Goal: Task Accomplishment & Management: Use online tool/utility

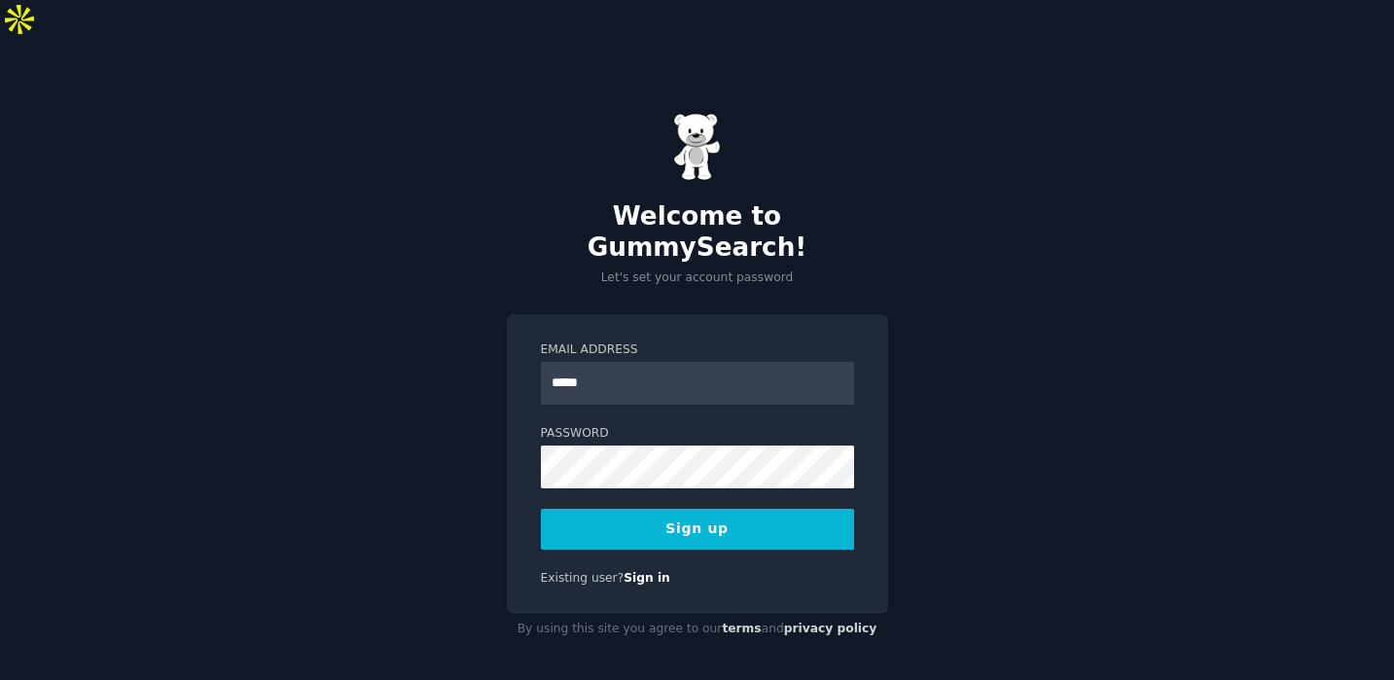
type input "**********"
click at [783, 509] on button "Sign up" at bounding box center [697, 529] width 313 height 41
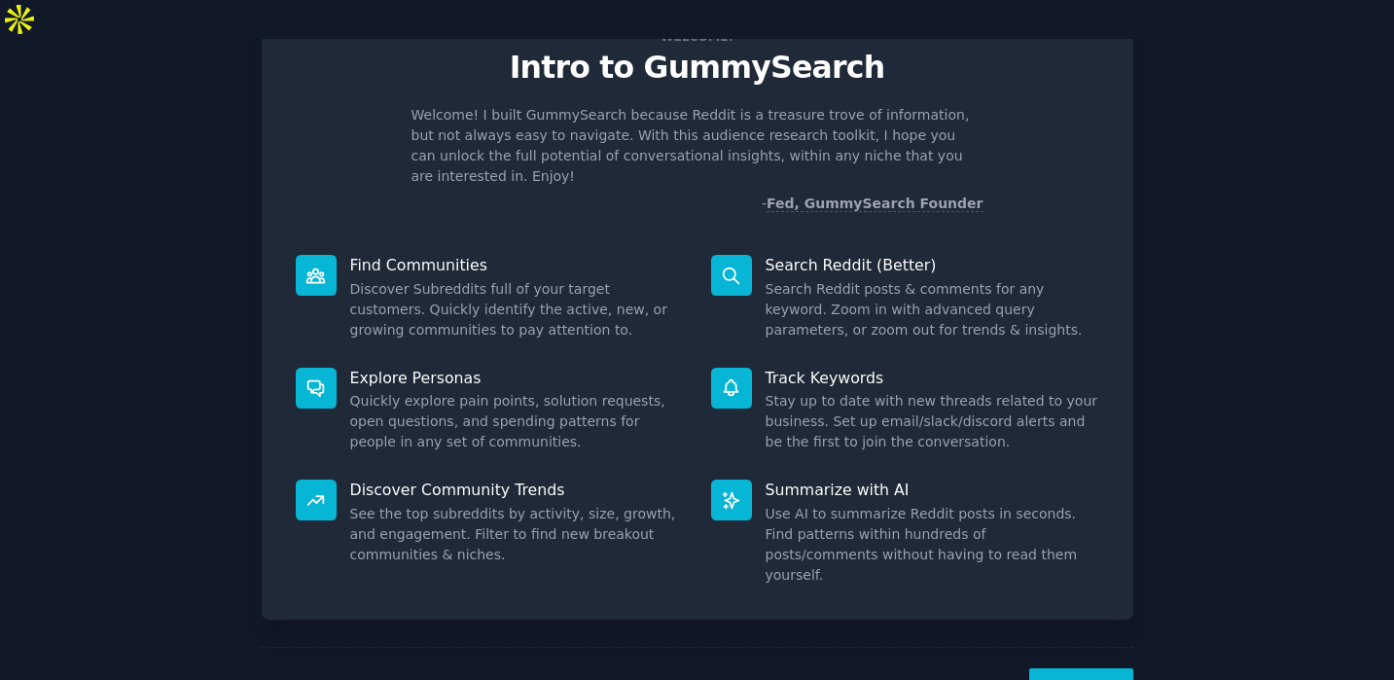
scroll to position [81, 0]
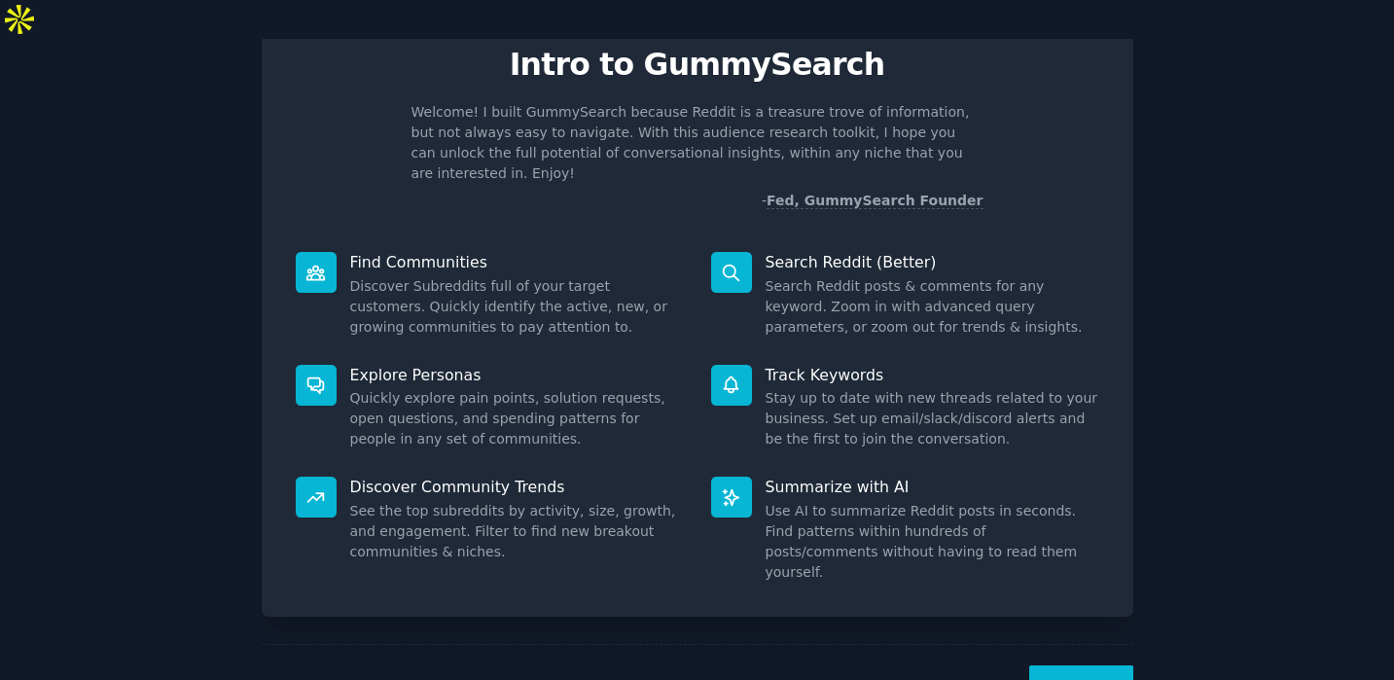
click at [1068, 666] on button "Next" at bounding box center [1082, 690] width 104 height 48
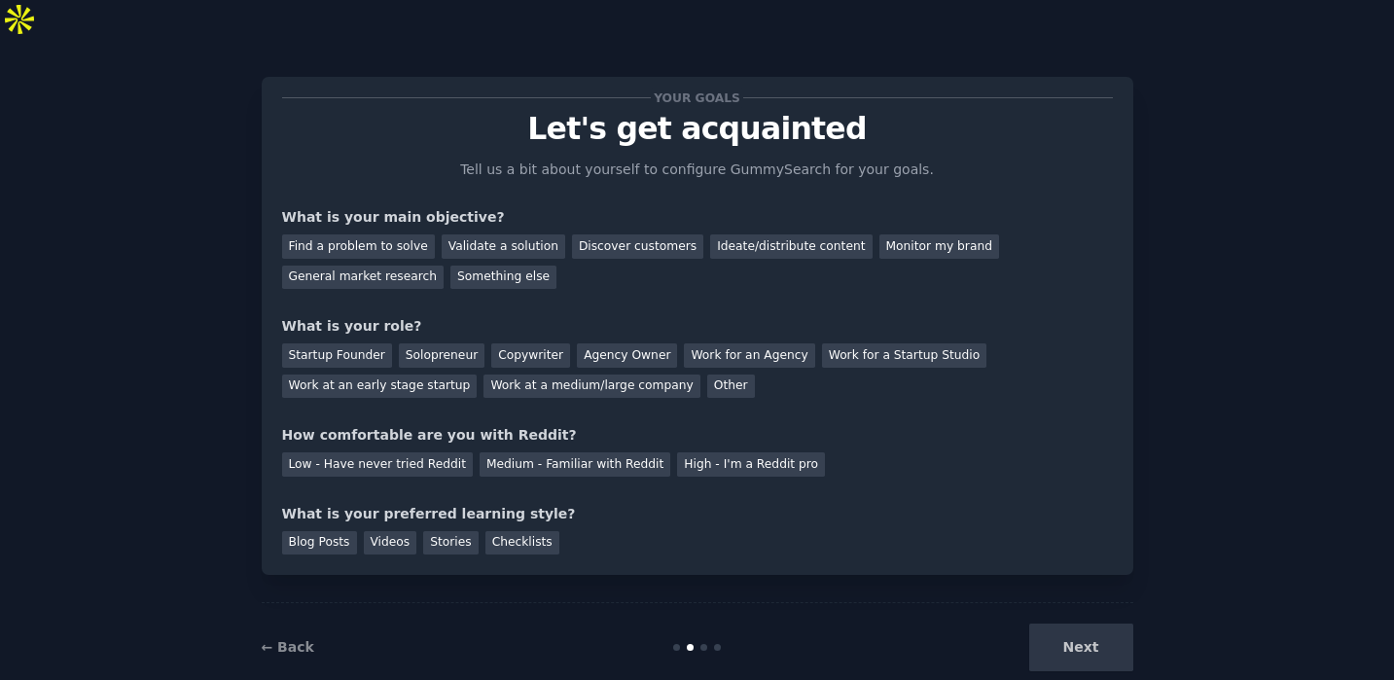
scroll to position [17, 0]
click at [499, 235] on div "Validate a solution" at bounding box center [504, 247] width 124 height 24
click at [341, 344] on div "Startup Founder" at bounding box center [337, 356] width 110 height 24
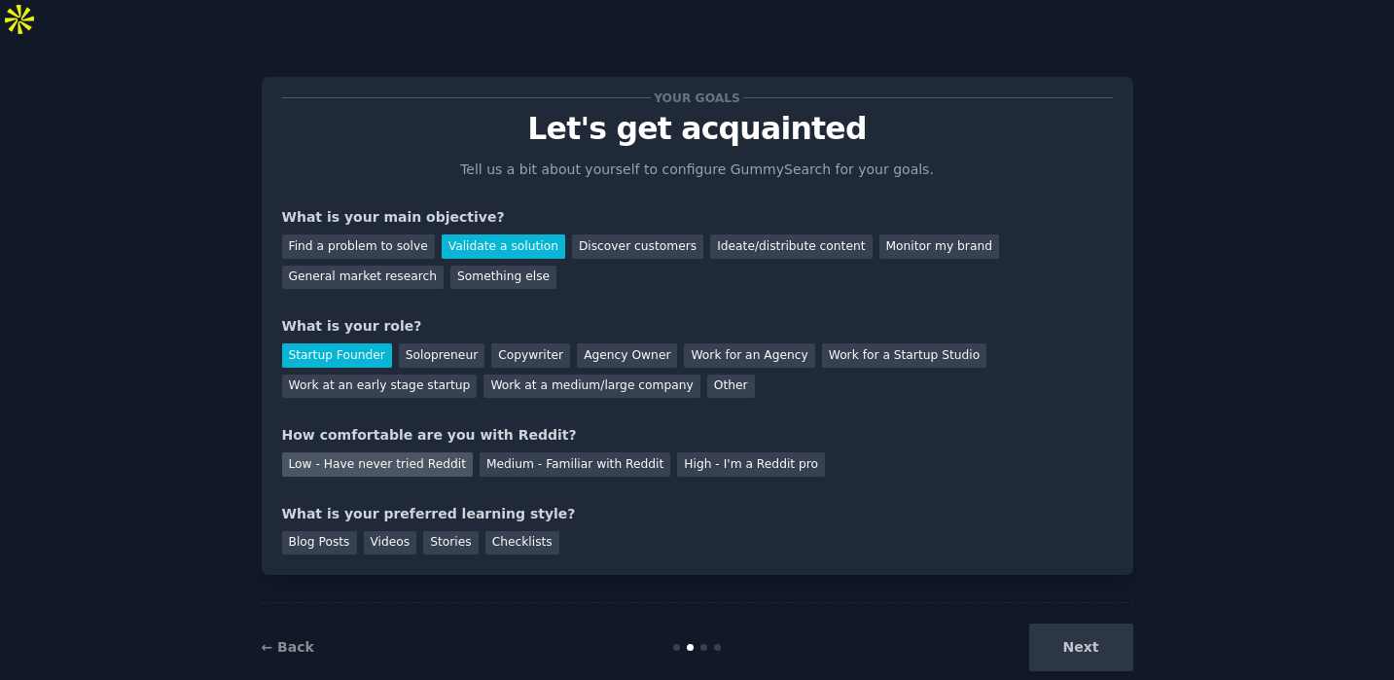
click at [424, 452] on div "Low - Have never tried Reddit" at bounding box center [377, 464] width 191 height 24
click at [514, 531] on div "Checklists" at bounding box center [523, 543] width 74 height 24
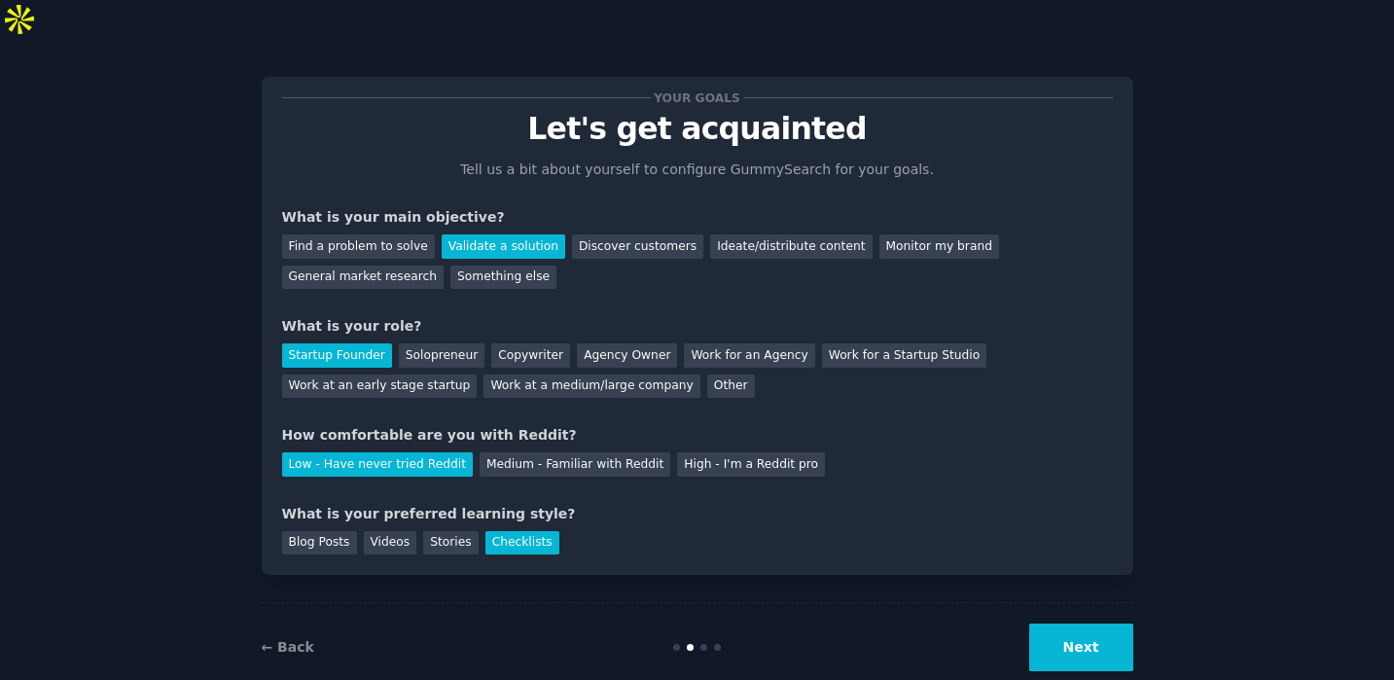
click at [1064, 624] on button "Next" at bounding box center [1082, 648] width 104 height 48
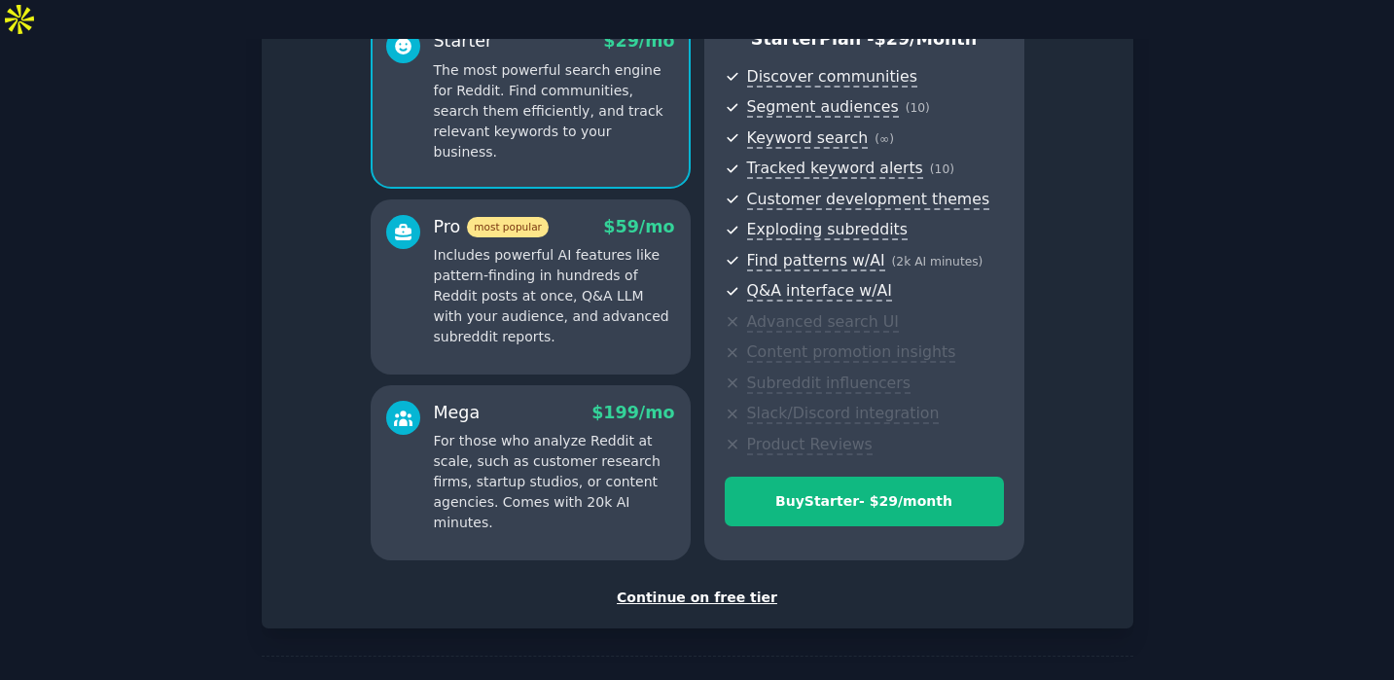
scroll to position [199, 0]
click at [695, 589] on div "Continue on free tier" at bounding box center [697, 599] width 831 height 20
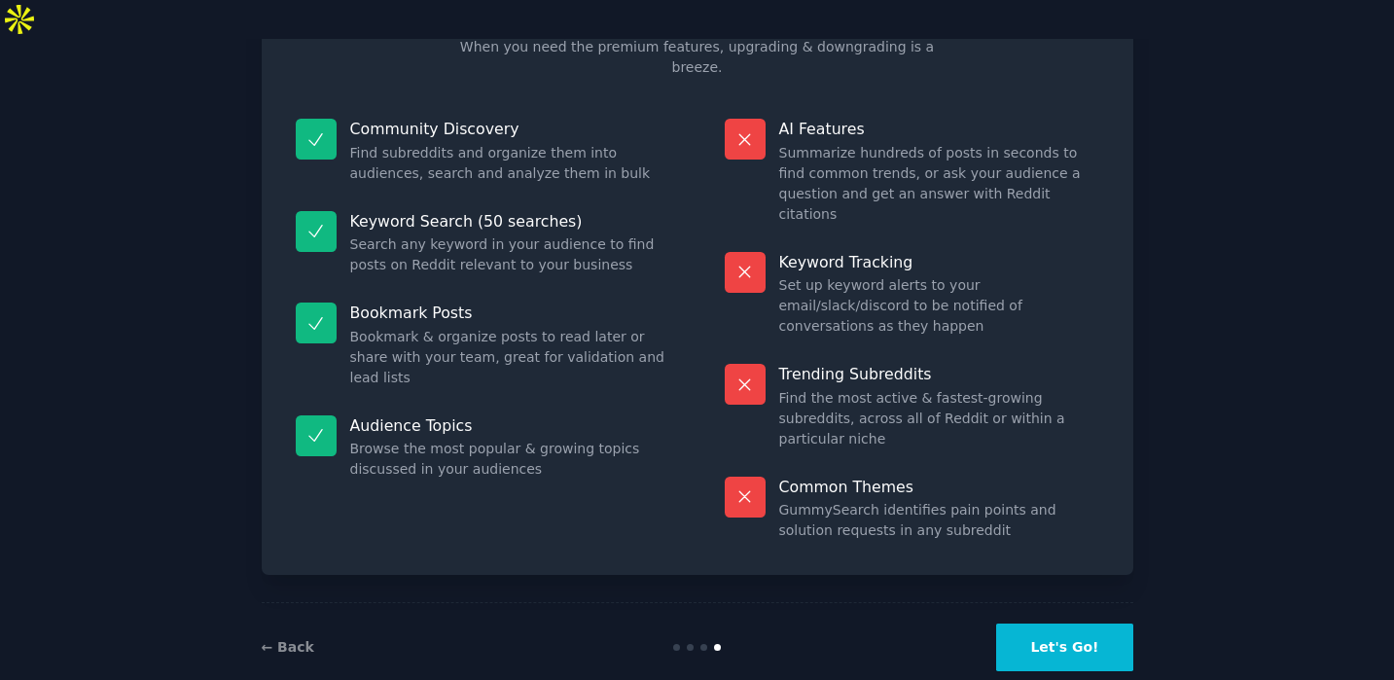
scroll to position [78, 0]
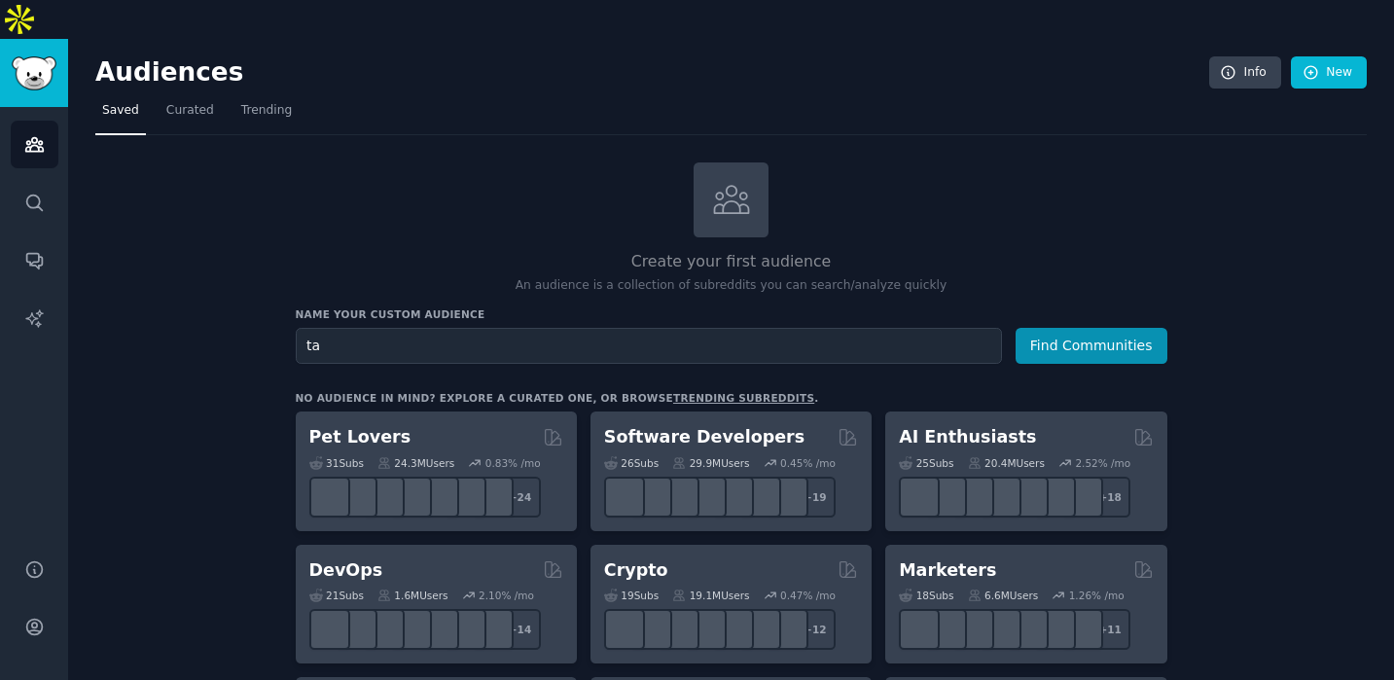
type input "t"
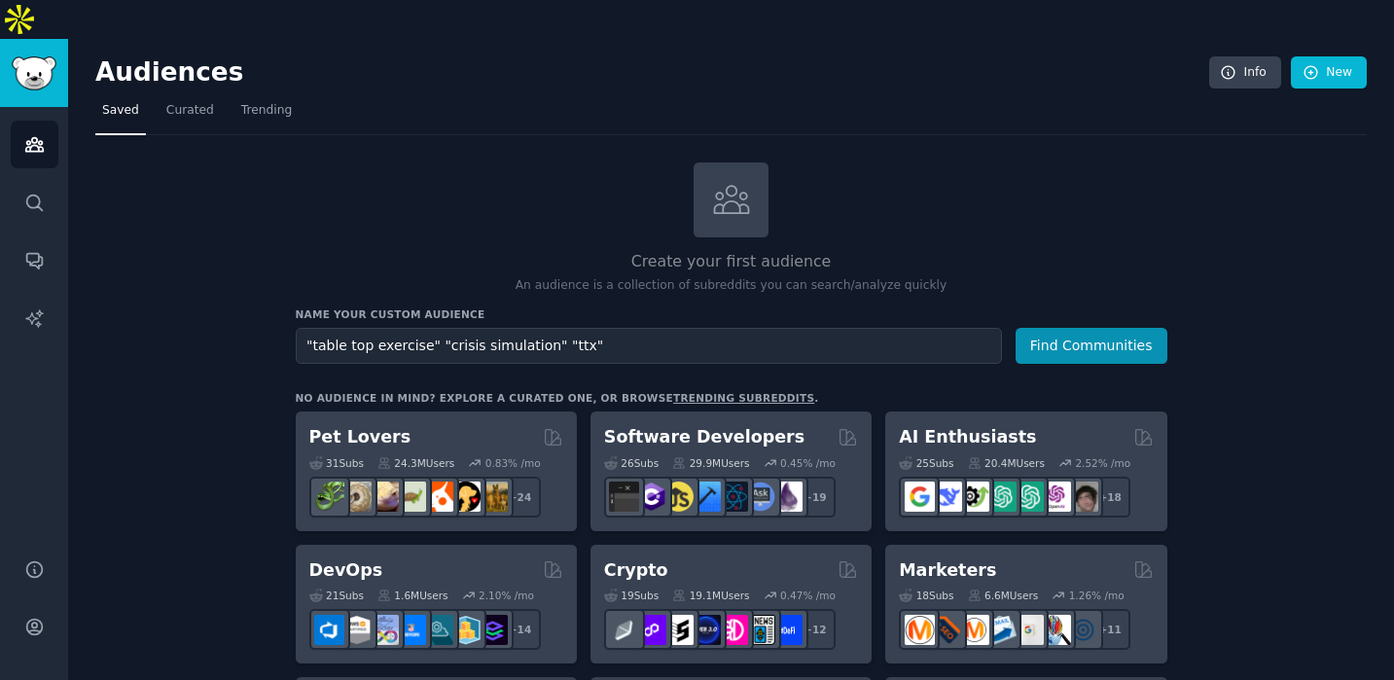
drag, startPoint x: 591, startPoint y: 305, endPoint x: 259, endPoint y: 299, distance: 331.9
type input "Cyber Crisis Simulation"
click at [1078, 328] on button "Find Communities" at bounding box center [1092, 346] width 152 height 36
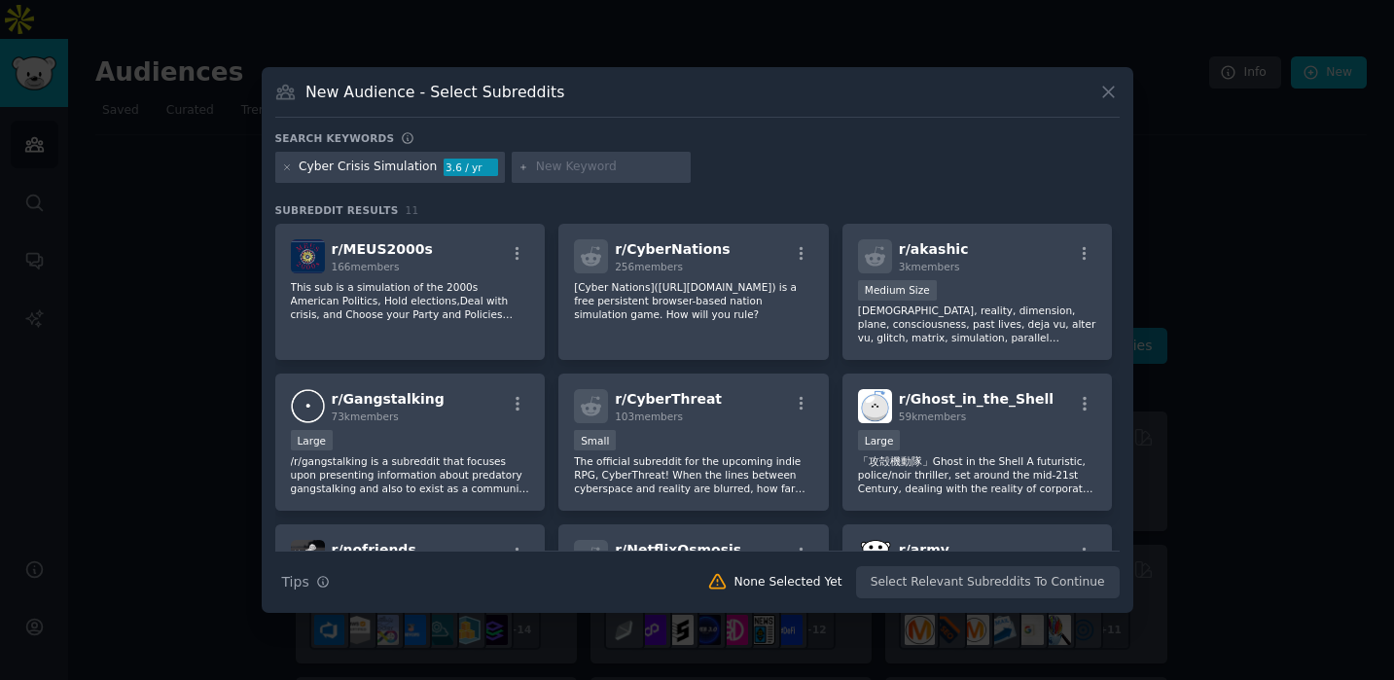
click at [567, 166] on input "text" at bounding box center [610, 168] width 148 height 18
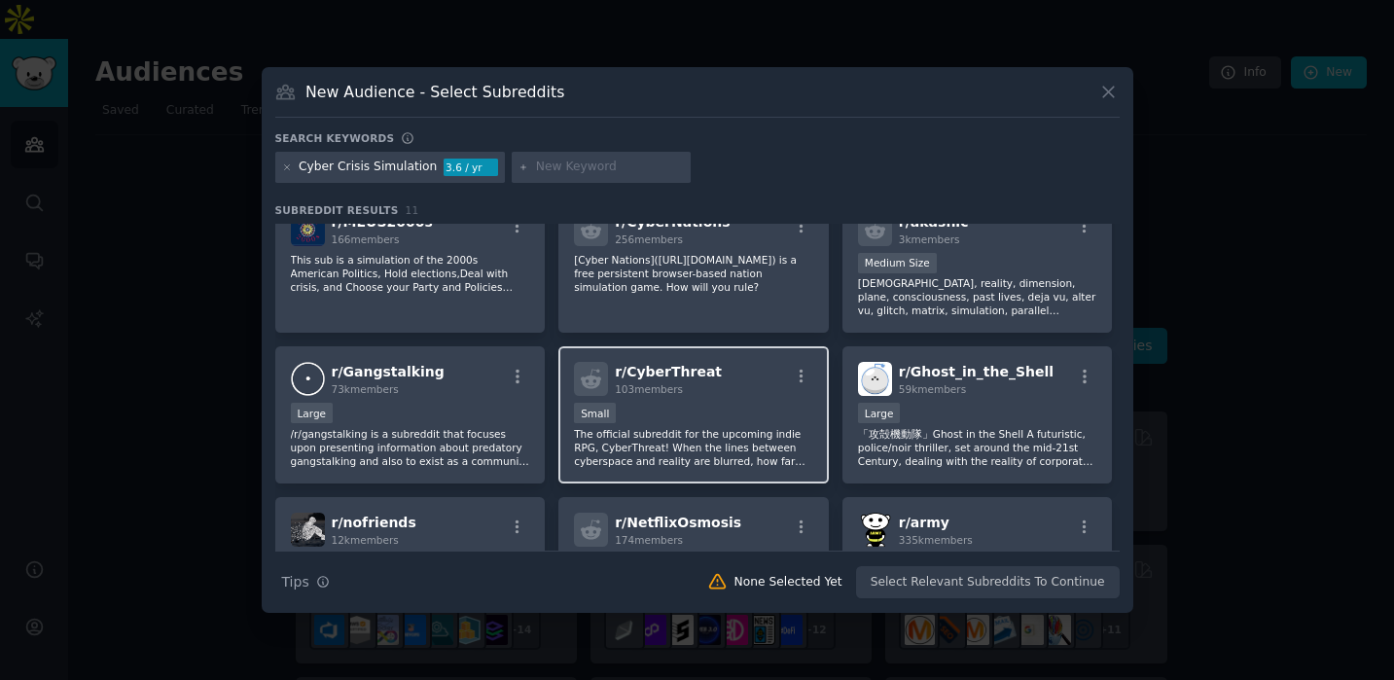
scroll to position [32, 0]
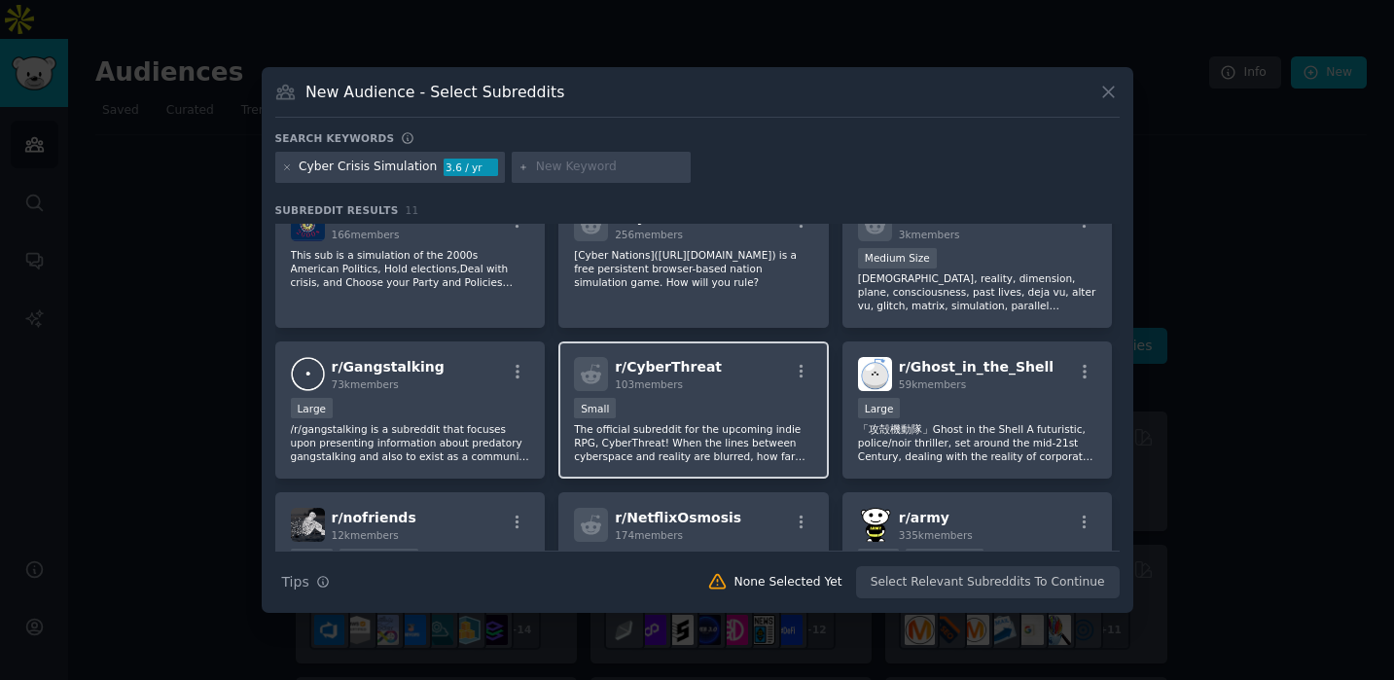
click at [688, 398] on div "Small" at bounding box center [693, 410] width 239 height 24
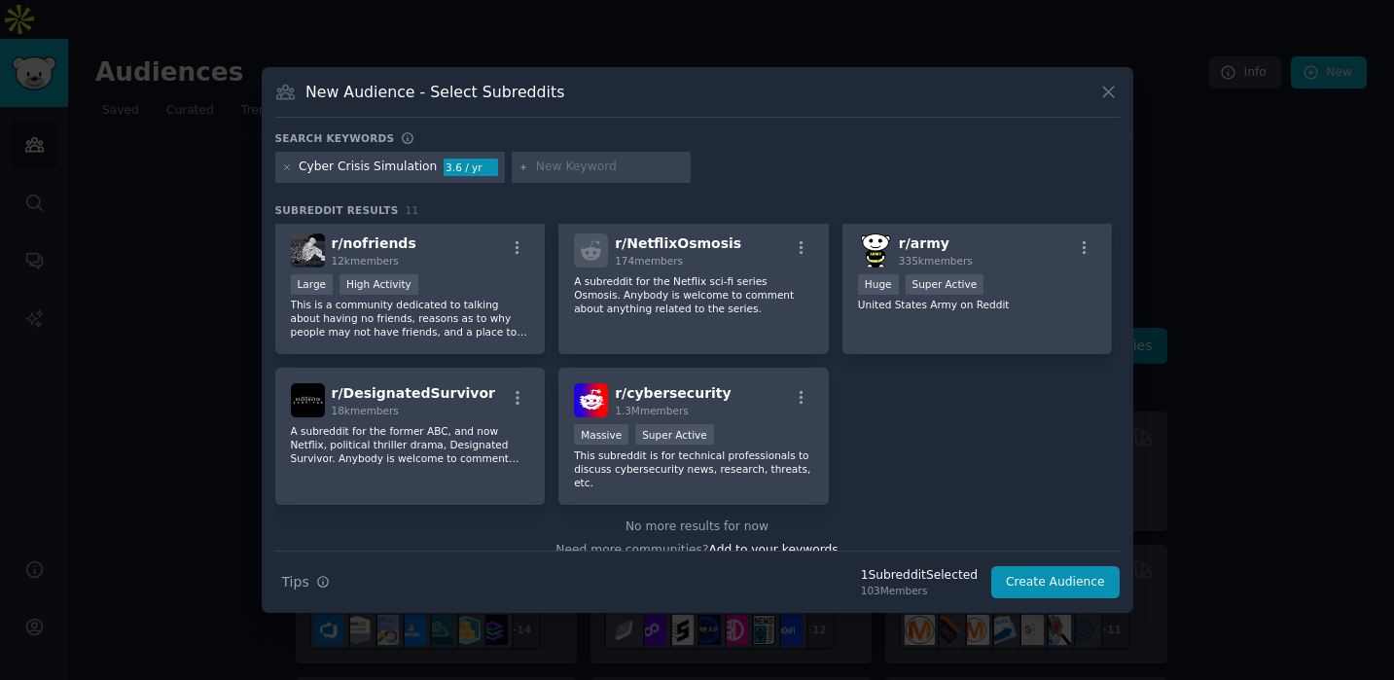
scroll to position [314, 0]
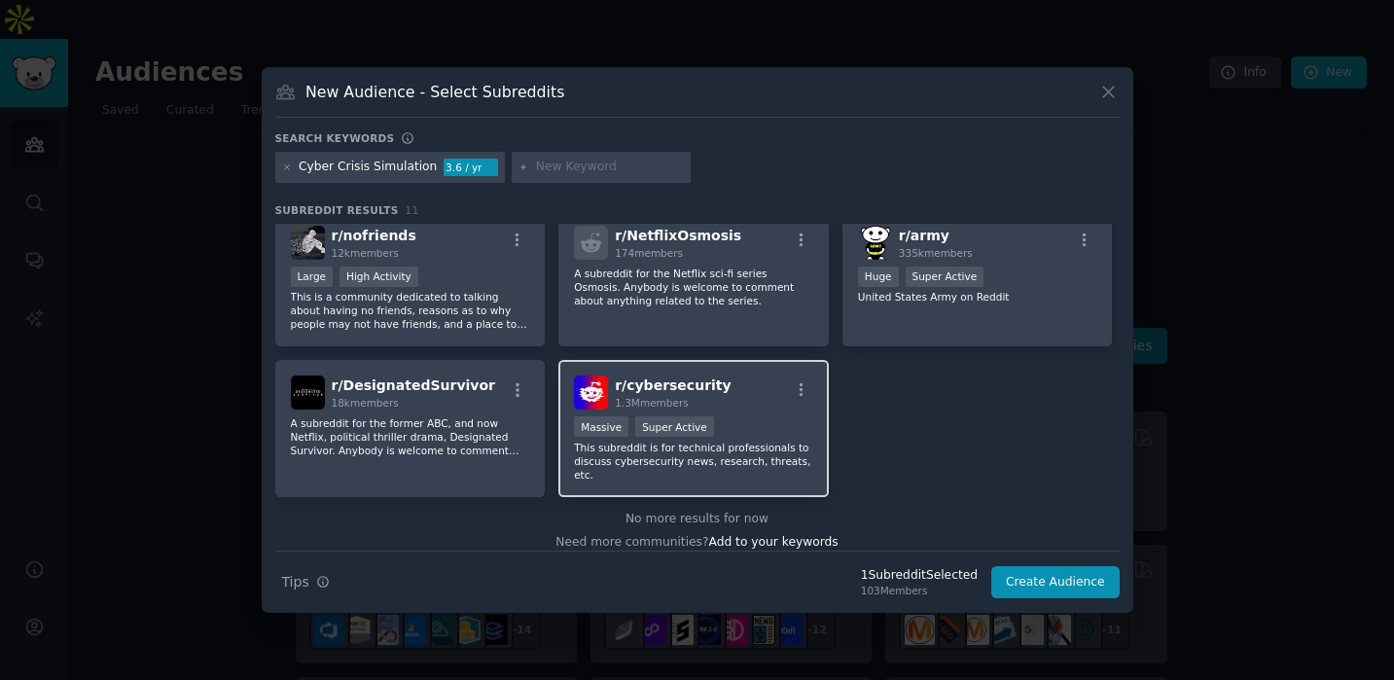
click at [724, 389] on div "r/ cybersecurity 1.3M members" at bounding box center [693, 393] width 239 height 34
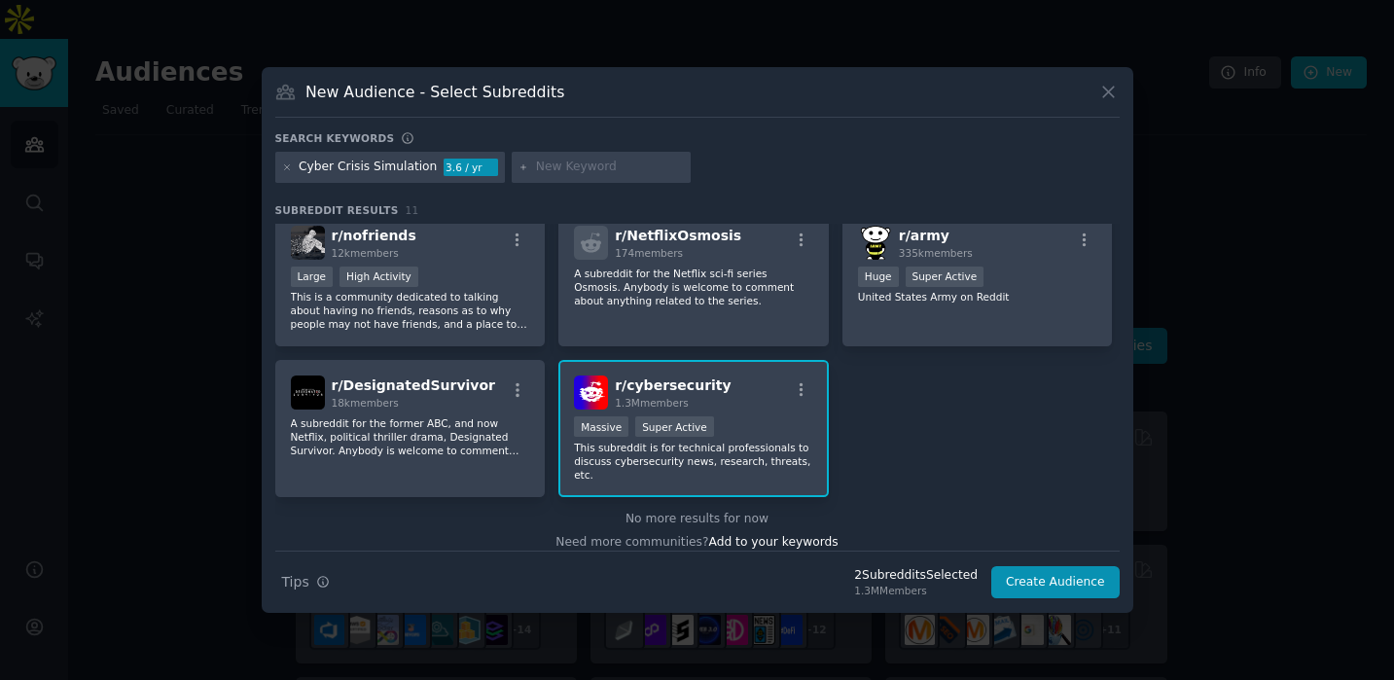
scroll to position [0, 0]
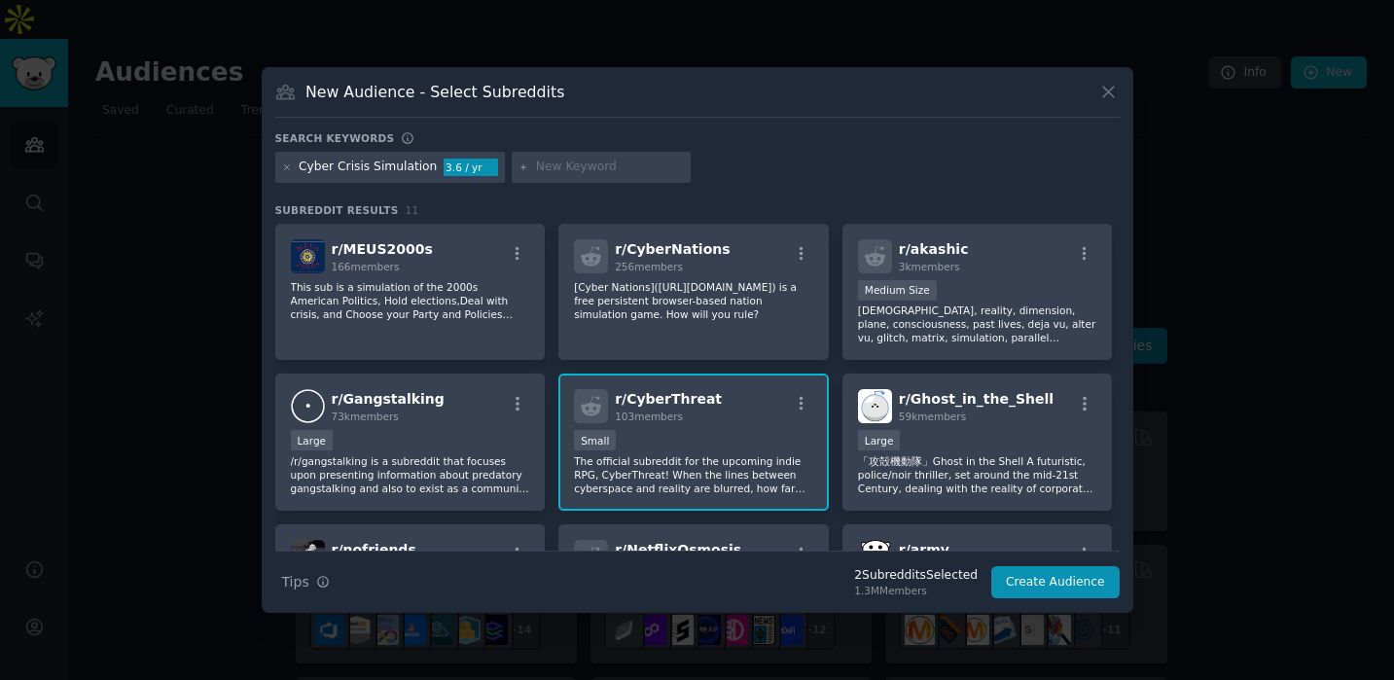
click at [565, 166] on input "text" at bounding box center [610, 168] width 148 height 18
type input "table top exercise"
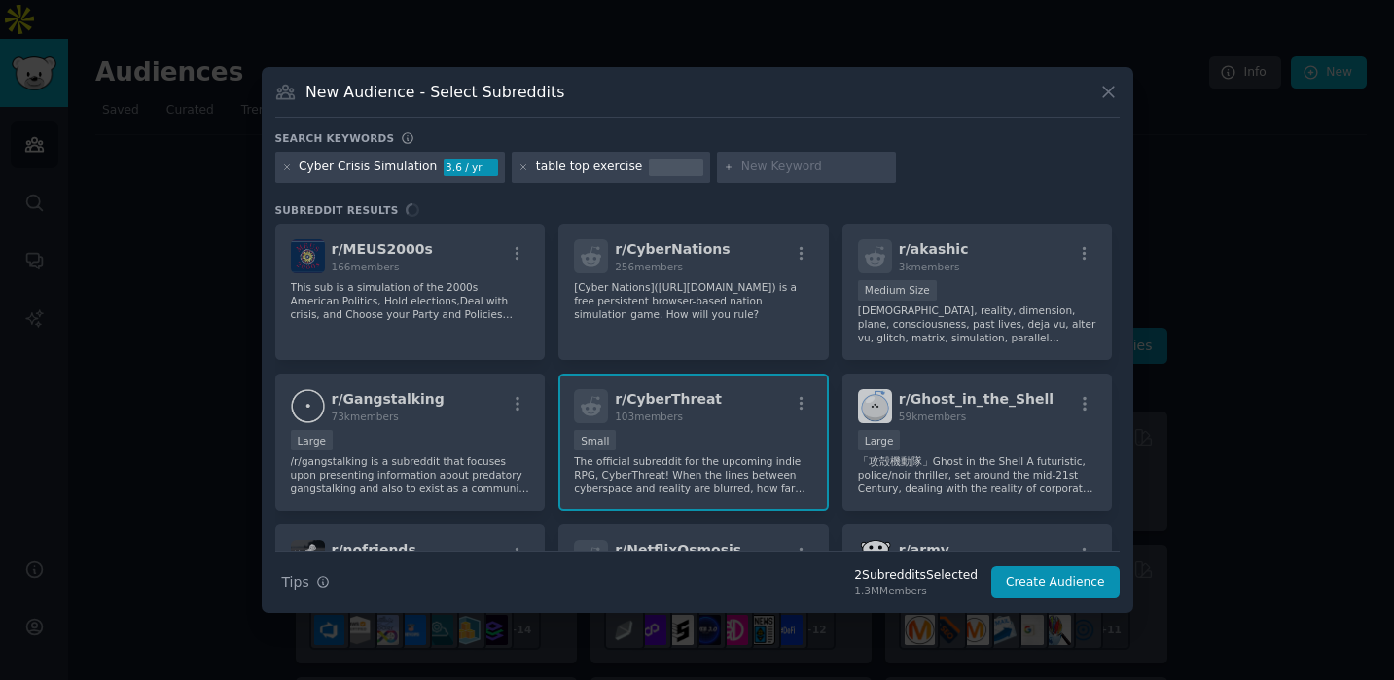
click at [752, 171] on input "text" at bounding box center [816, 168] width 148 height 18
type input "ttx"
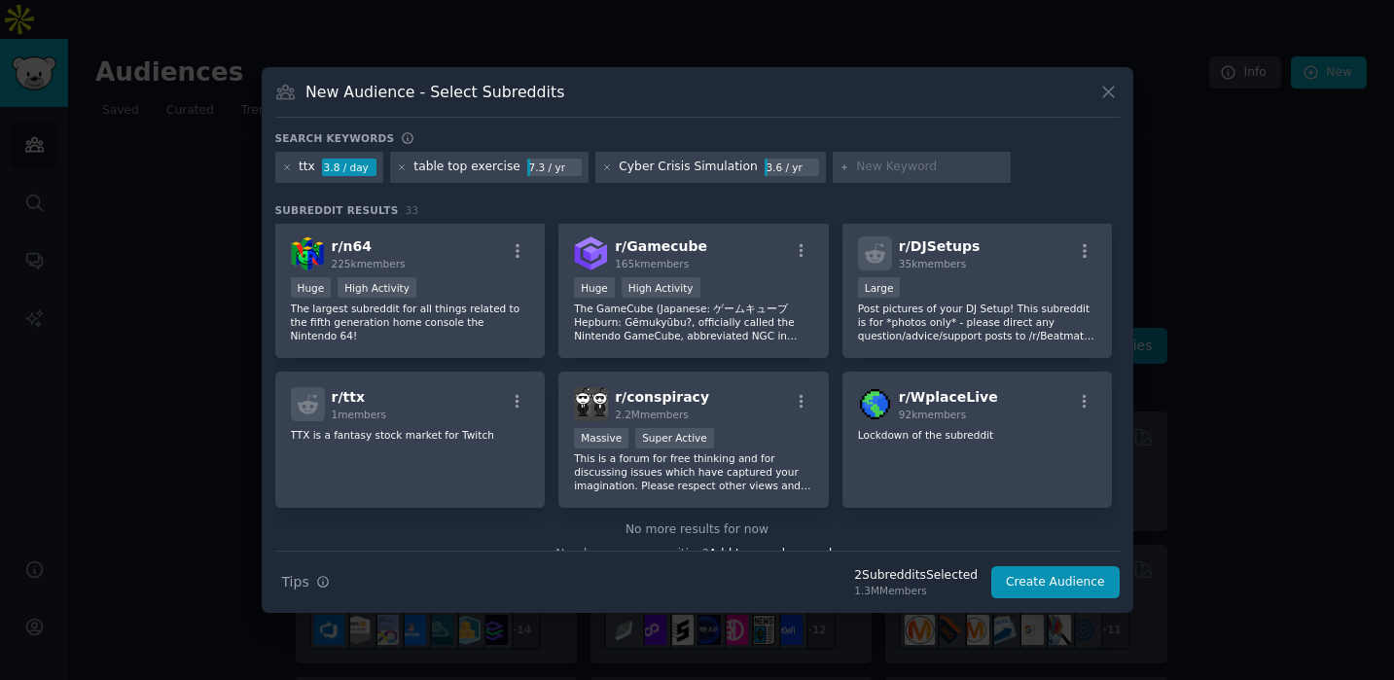
scroll to position [1320, 0]
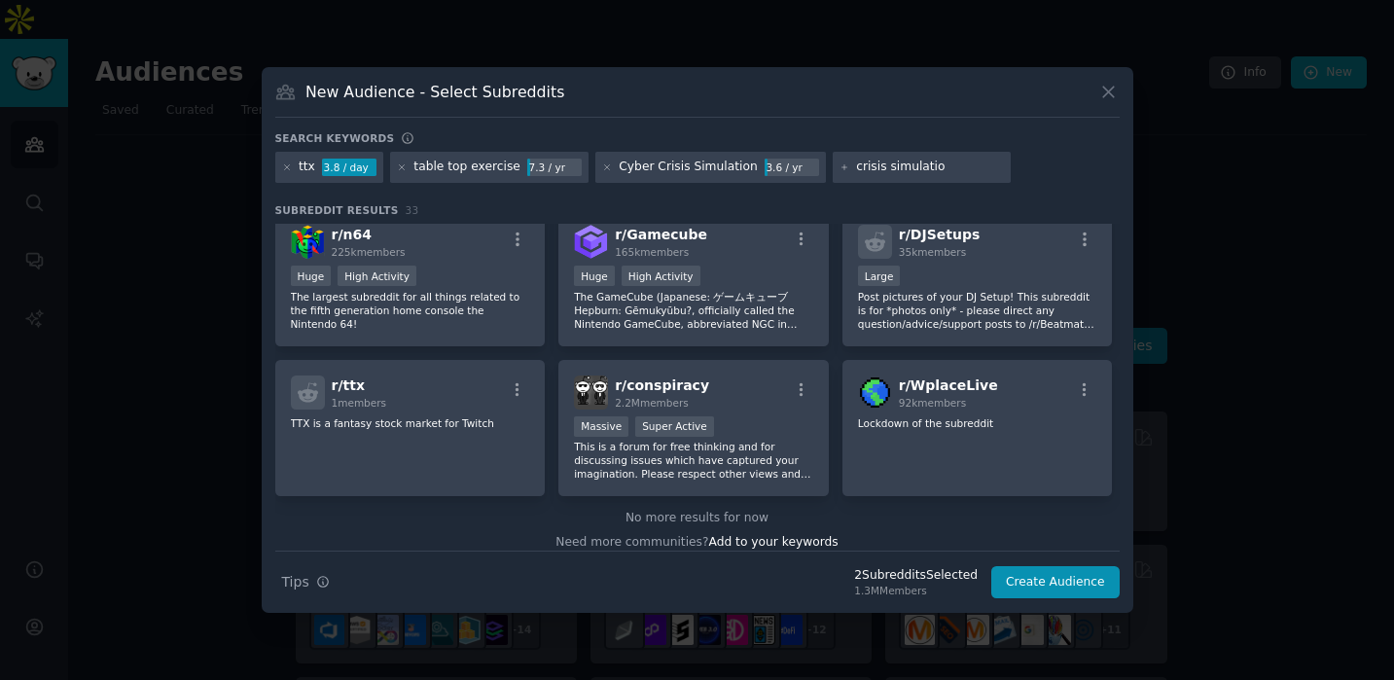
type input "crisis simulation"
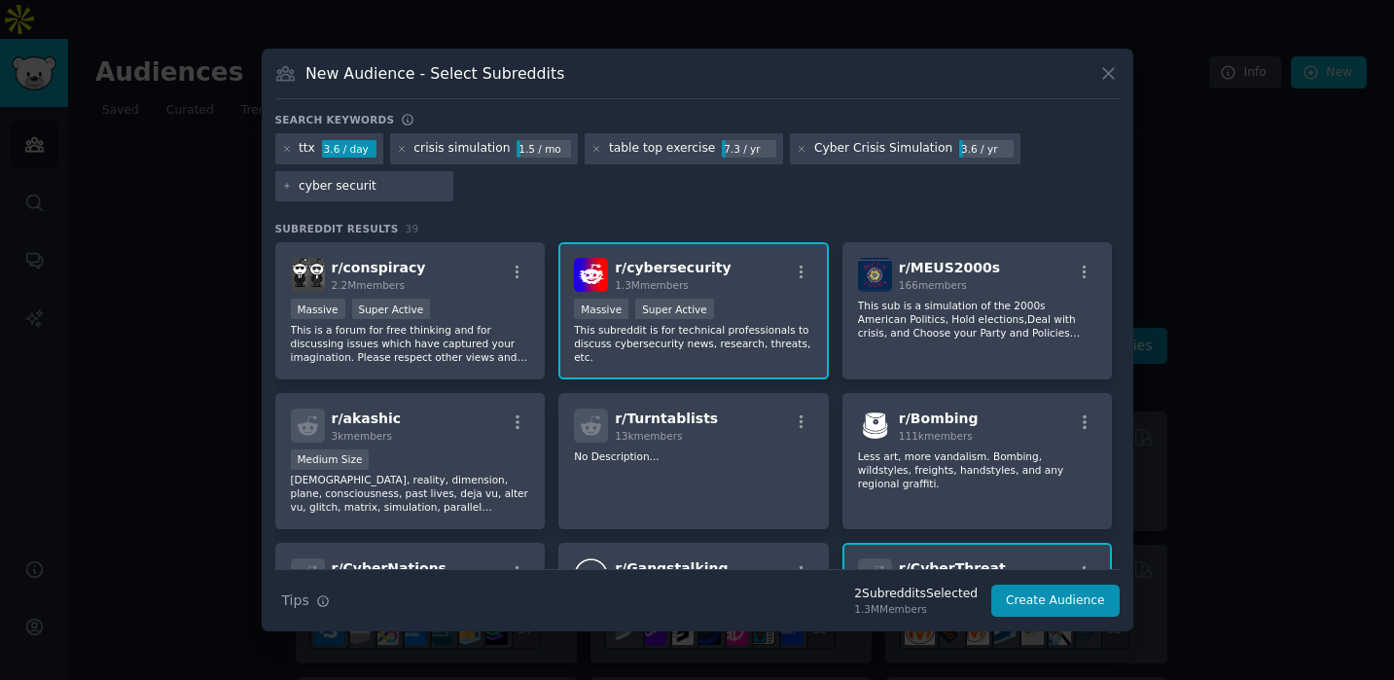
type input "cyber security"
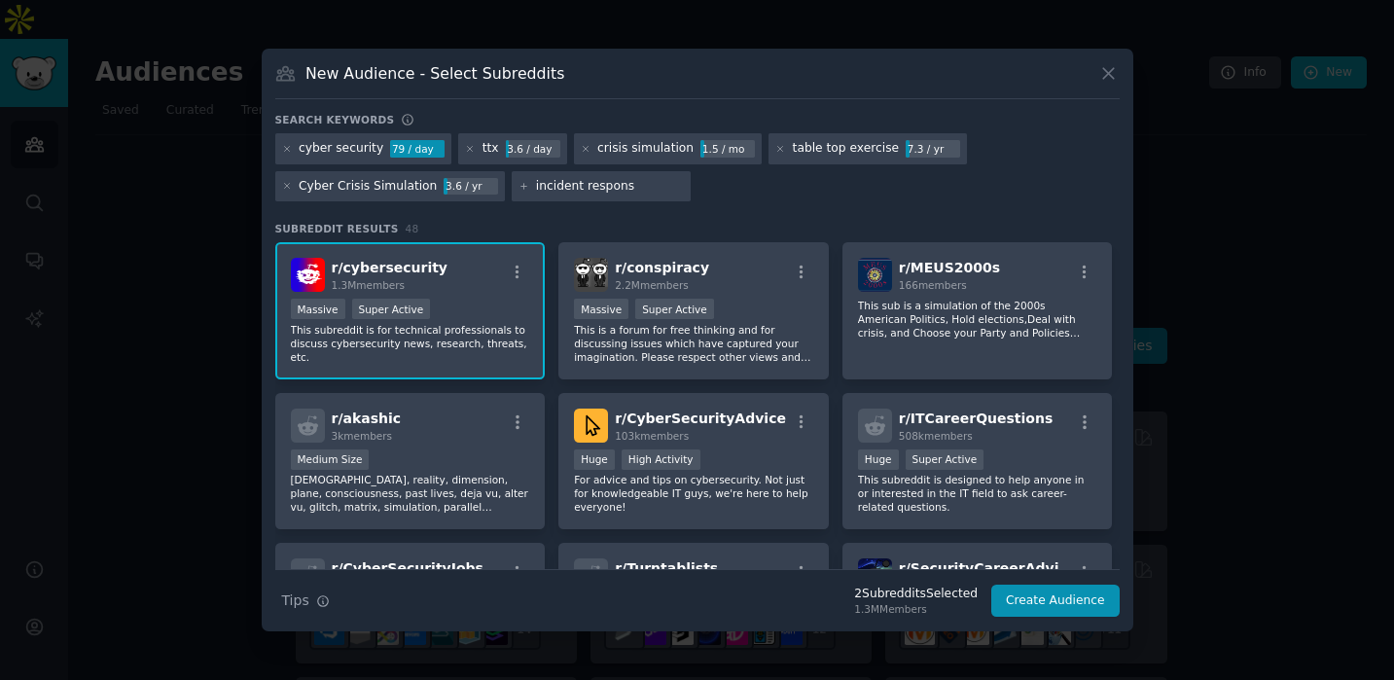
type input "incident response"
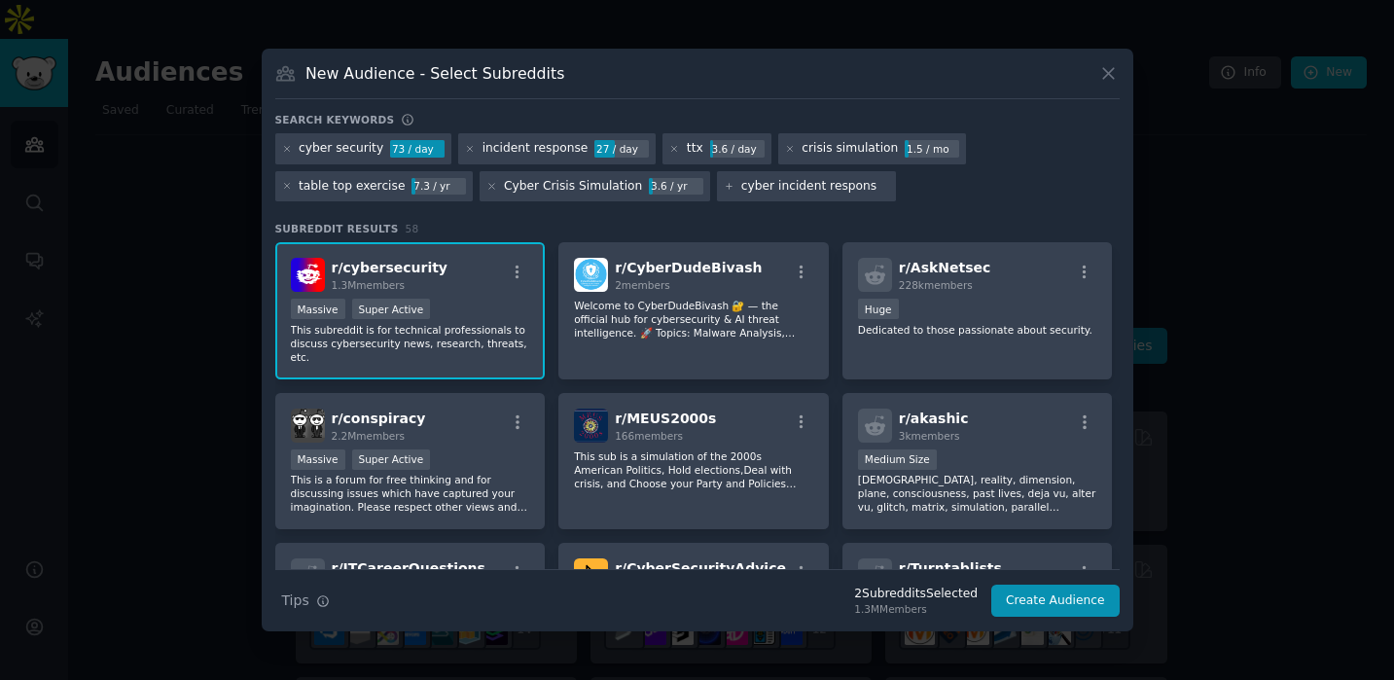
type input "cyber incident response"
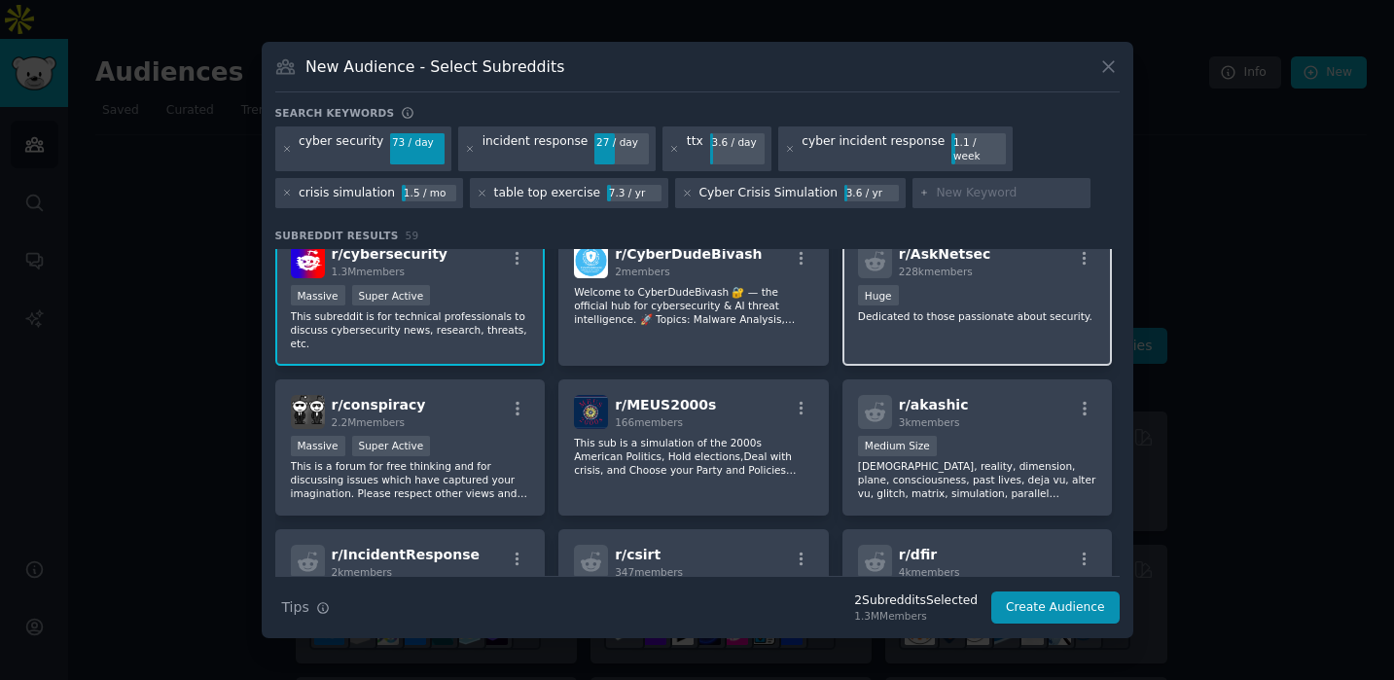
scroll to position [26, 0]
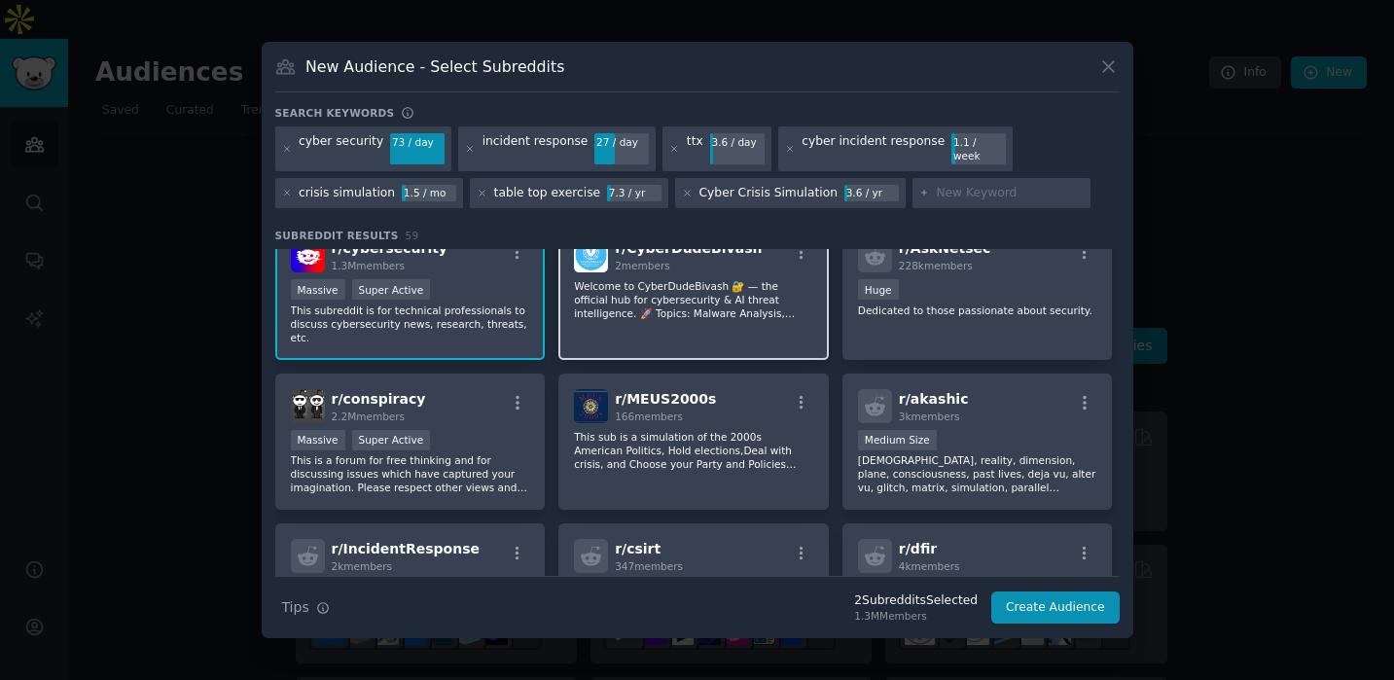
click at [698, 323] on div "r/ CyberDudeBivash 2 members Welcome to CyberDudeBivash 🔐 — the official hub fo…" at bounding box center [694, 291] width 271 height 137
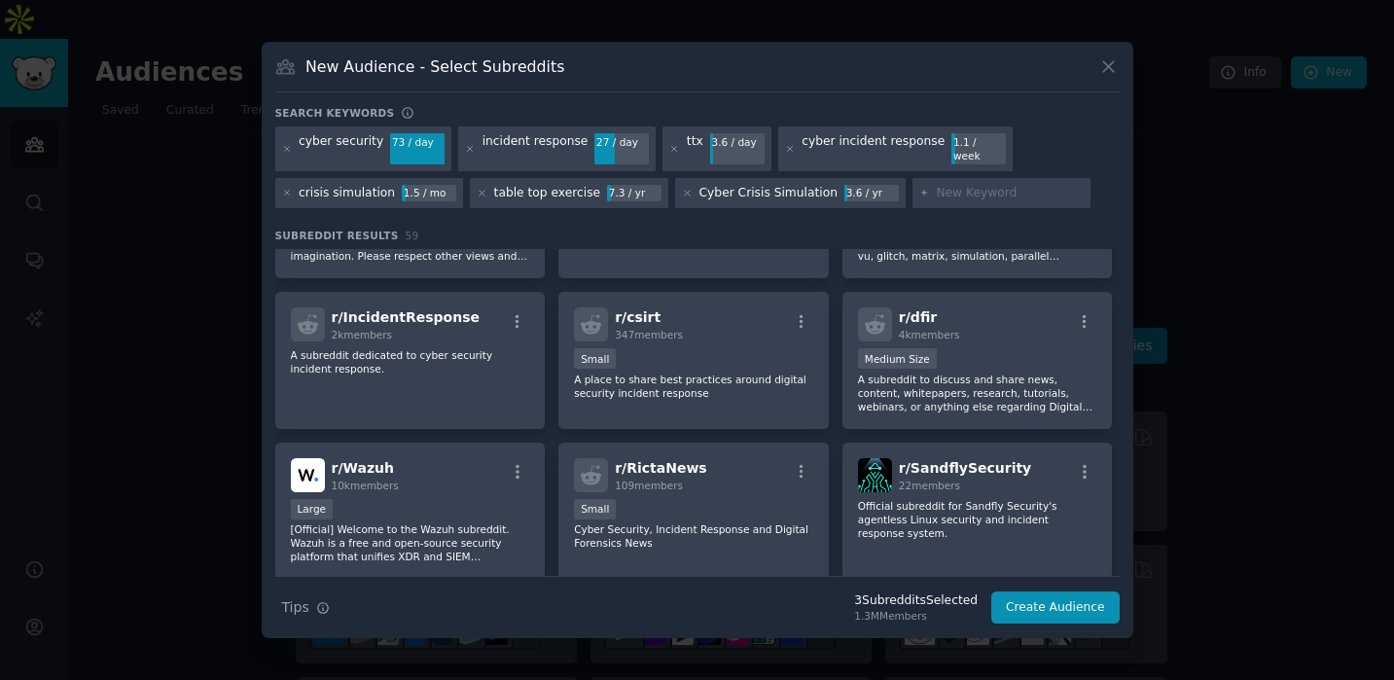
scroll to position [261, 0]
click at [698, 323] on div "r/ csirt 347 members" at bounding box center [693, 322] width 239 height 34
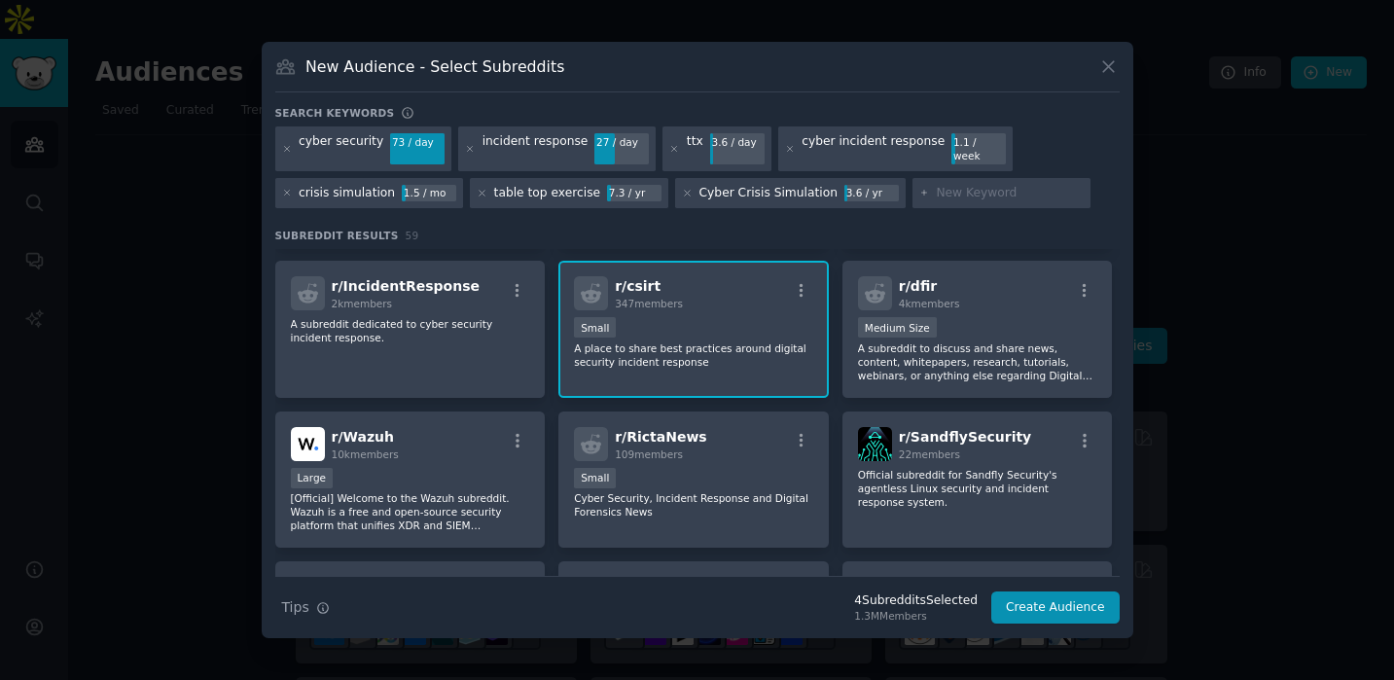
scroll to position [299, 0]
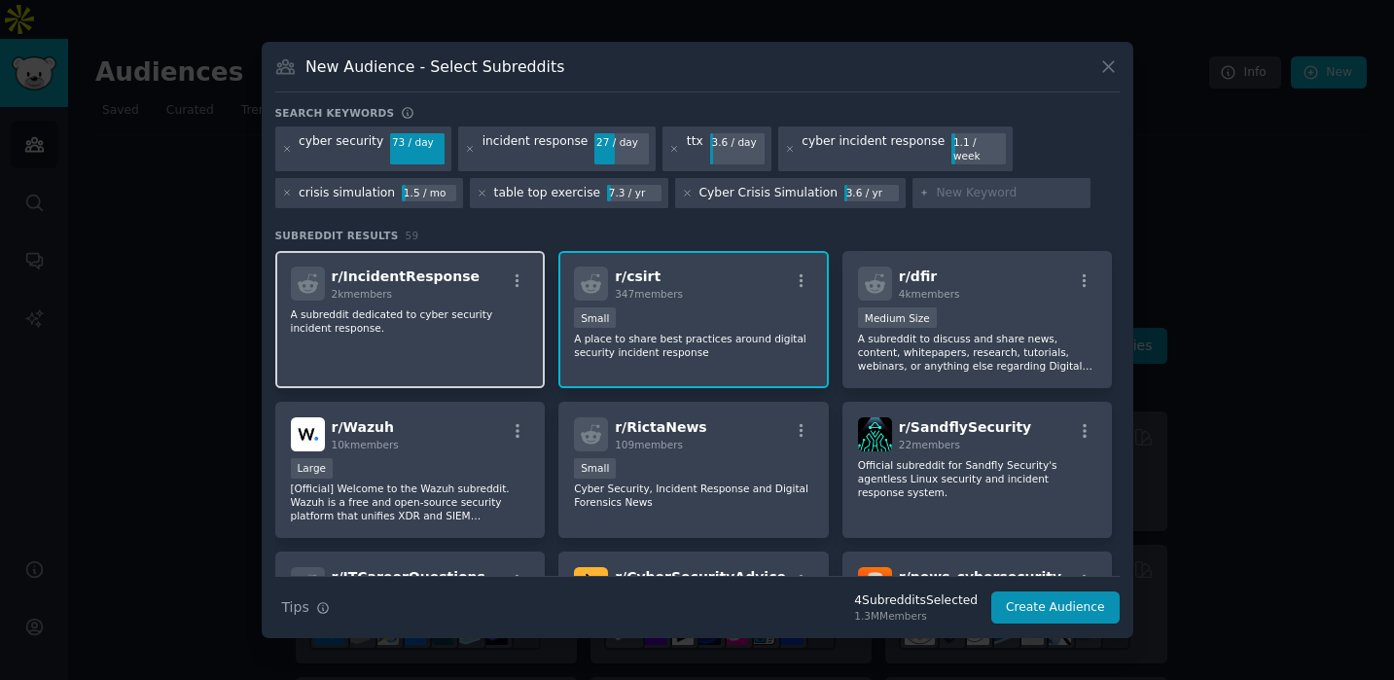
click at [440, 335] on div "r/ IncidentResponse 2k members A subreddit dedicated to cyber security incident…" at bounding box center [410, 319] width 271 height 137
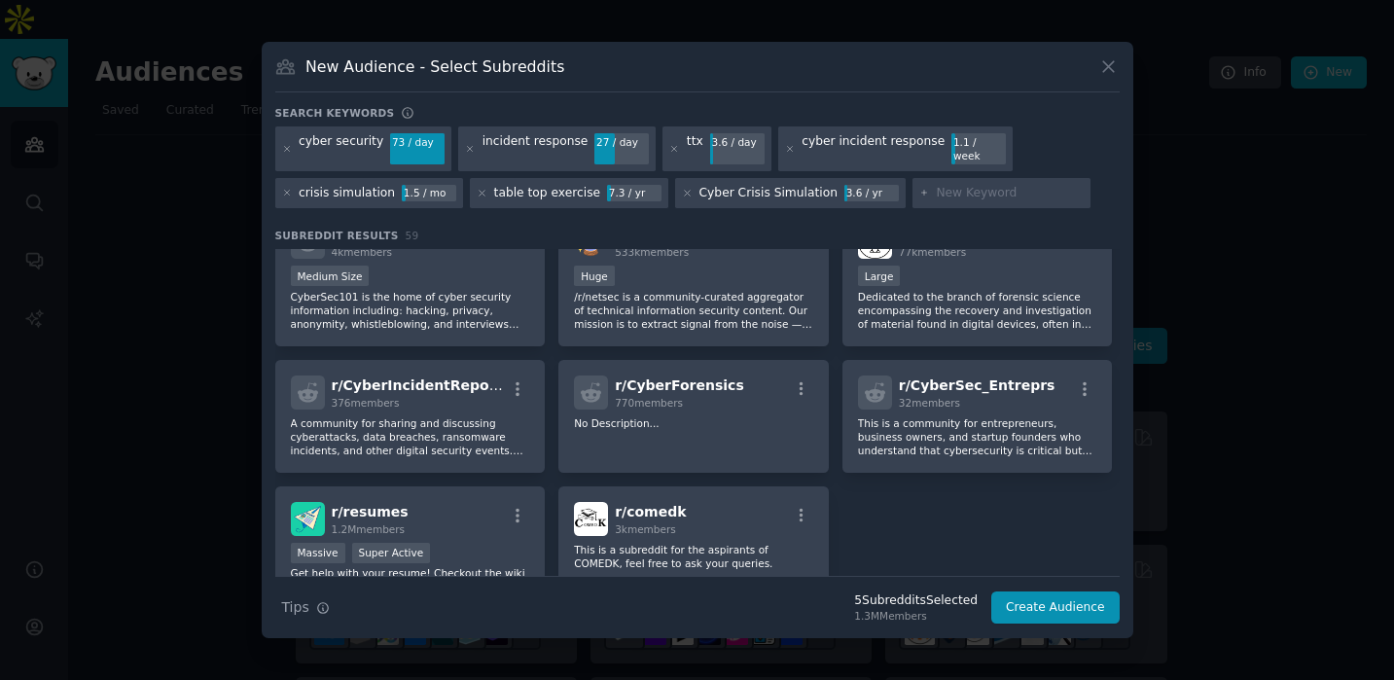
scroll to position [2590, 0]
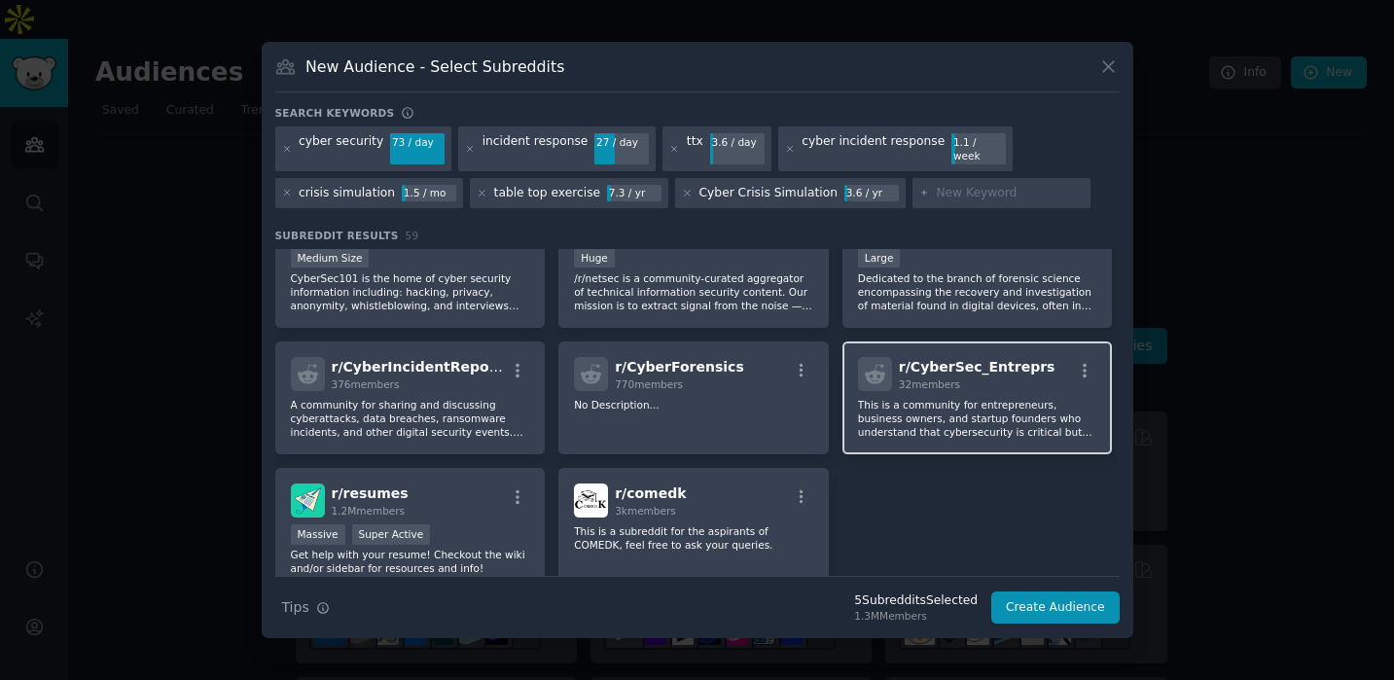
click at [949, 398] on p "This is a community for entrepreneurs, business owners, and startup founders wh…" at bounding box center [977, 418] width 239 height 41
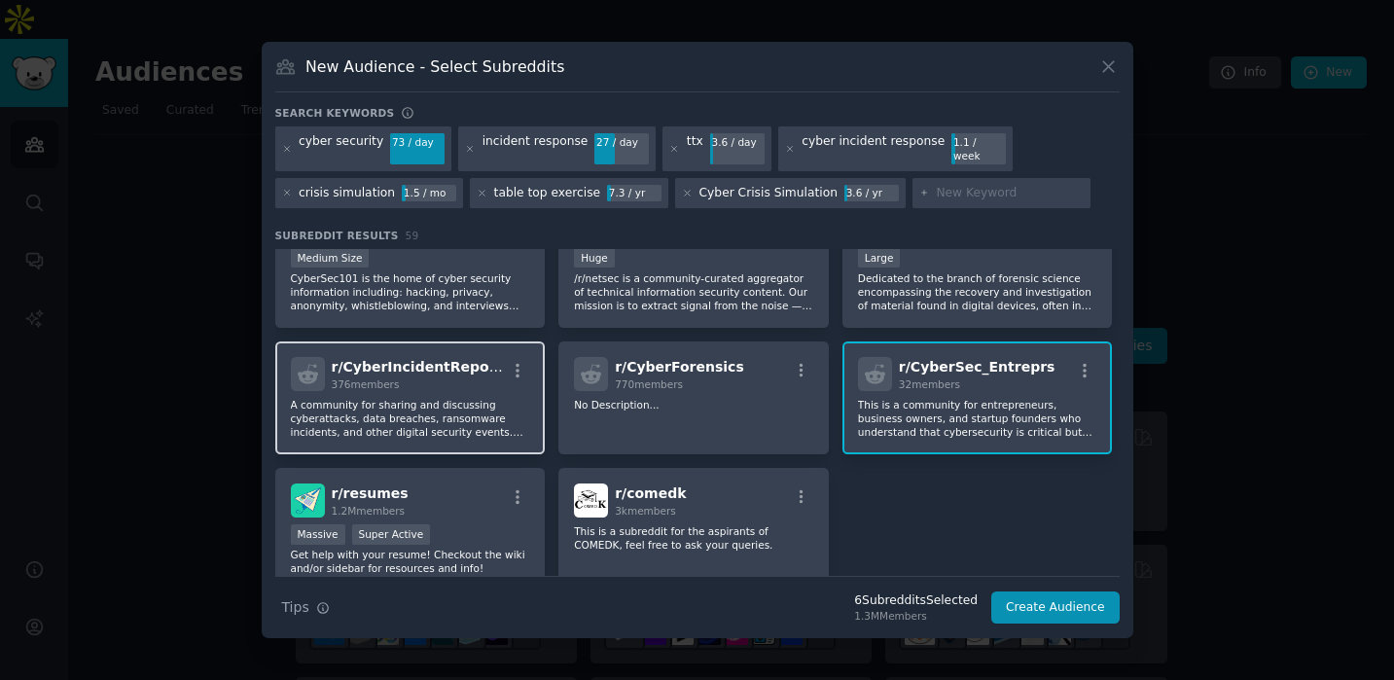
click at [440, 398] on p "A community for sharing and discussing cyberattacks, data breaches, ransomware …" at bounding box center [410, 418] width 239 height 41
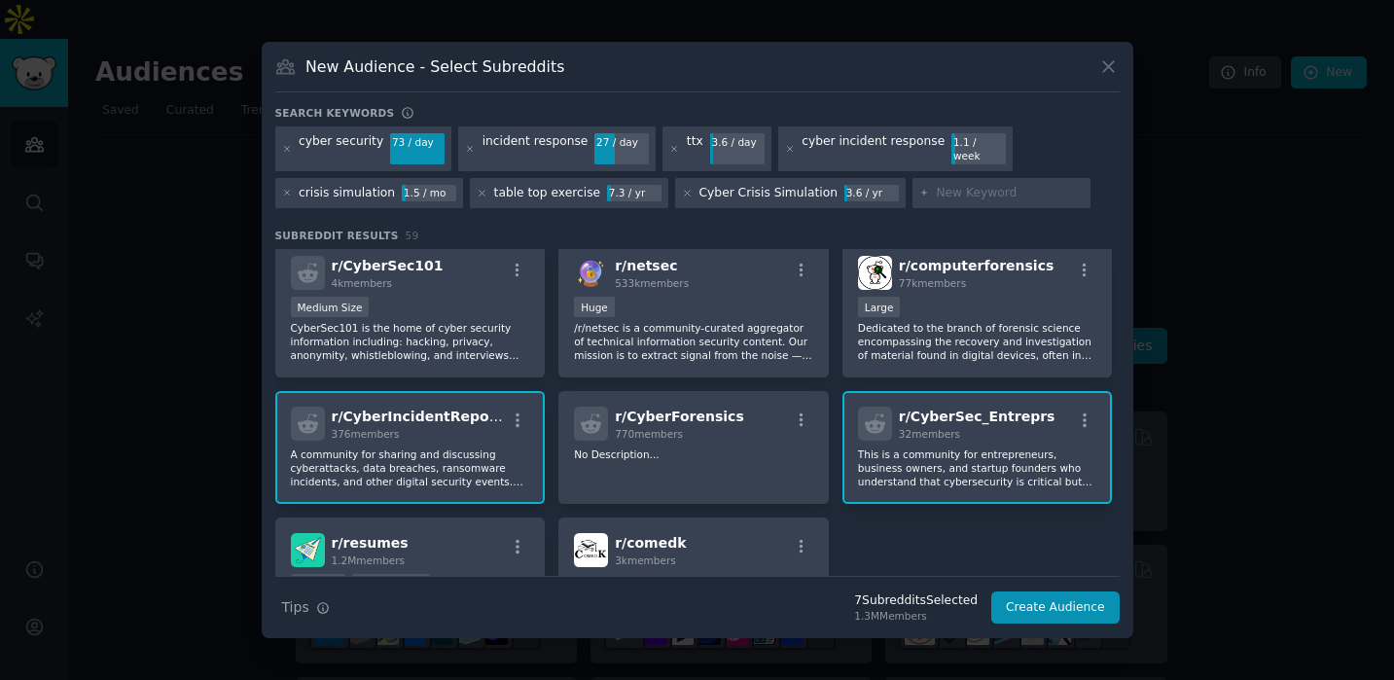
scroll to position [2513, 0]
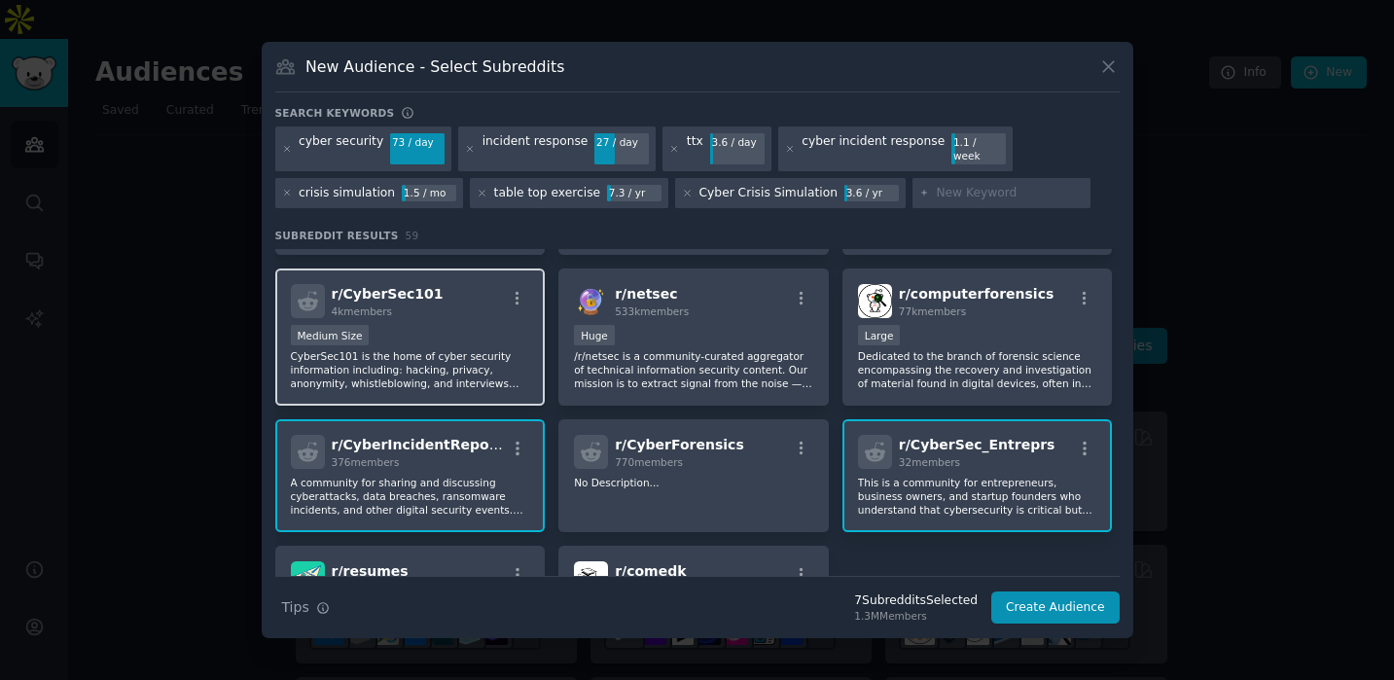
click at [441, 349] on p "CyberSec101 is the home of cyber security information including: hacking, priva…" at bounding box center [410, 369] width 239 height 41
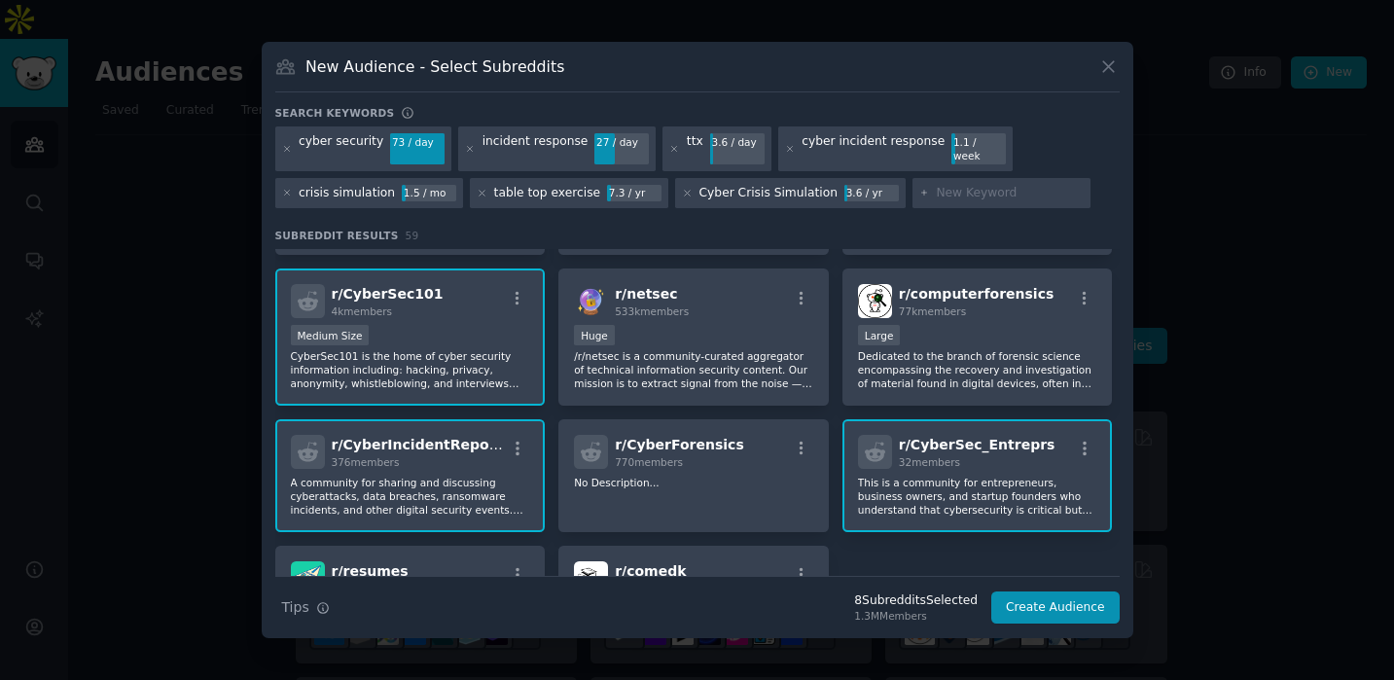
click at [504, 365] on p "CyberSec101 is the home of cyber security information including: hacking, priva…" at bounding box center [410, 369] width 239 height 41
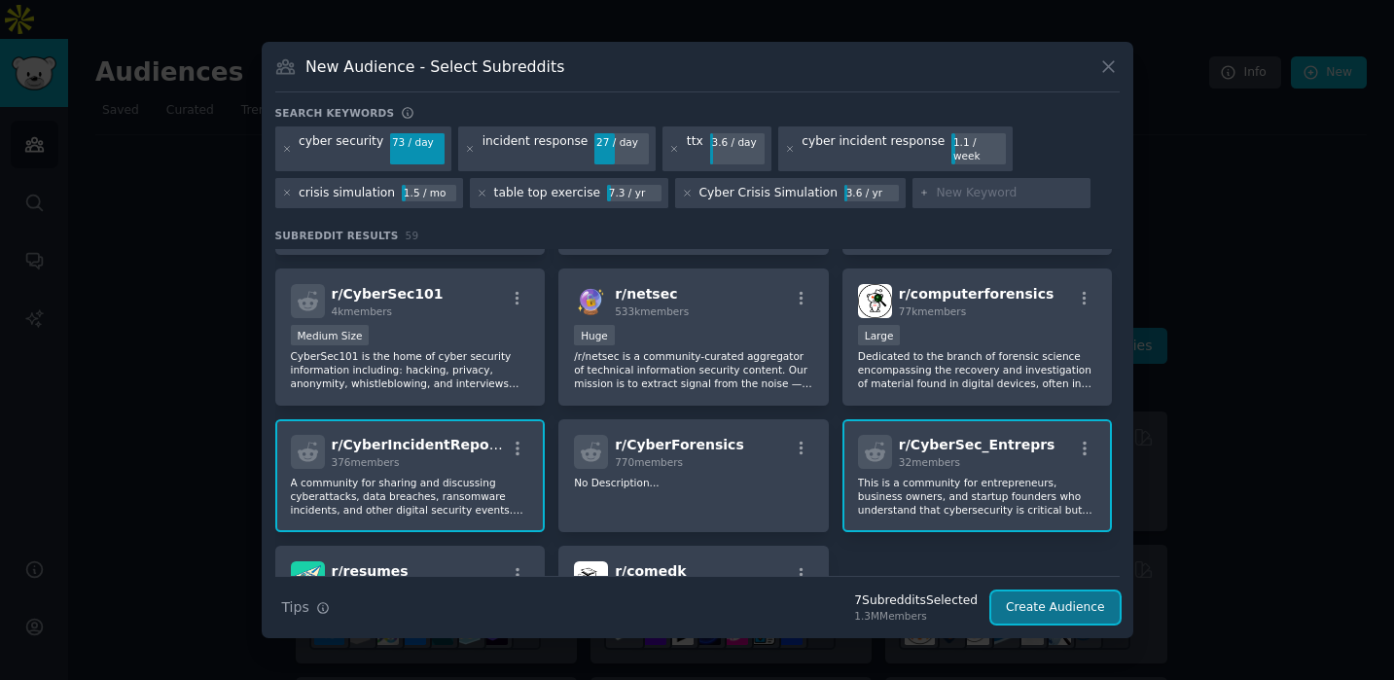
click at [1034, 603] on button "Create Audience" at bounding box center [1056, 608] width 128 height 33
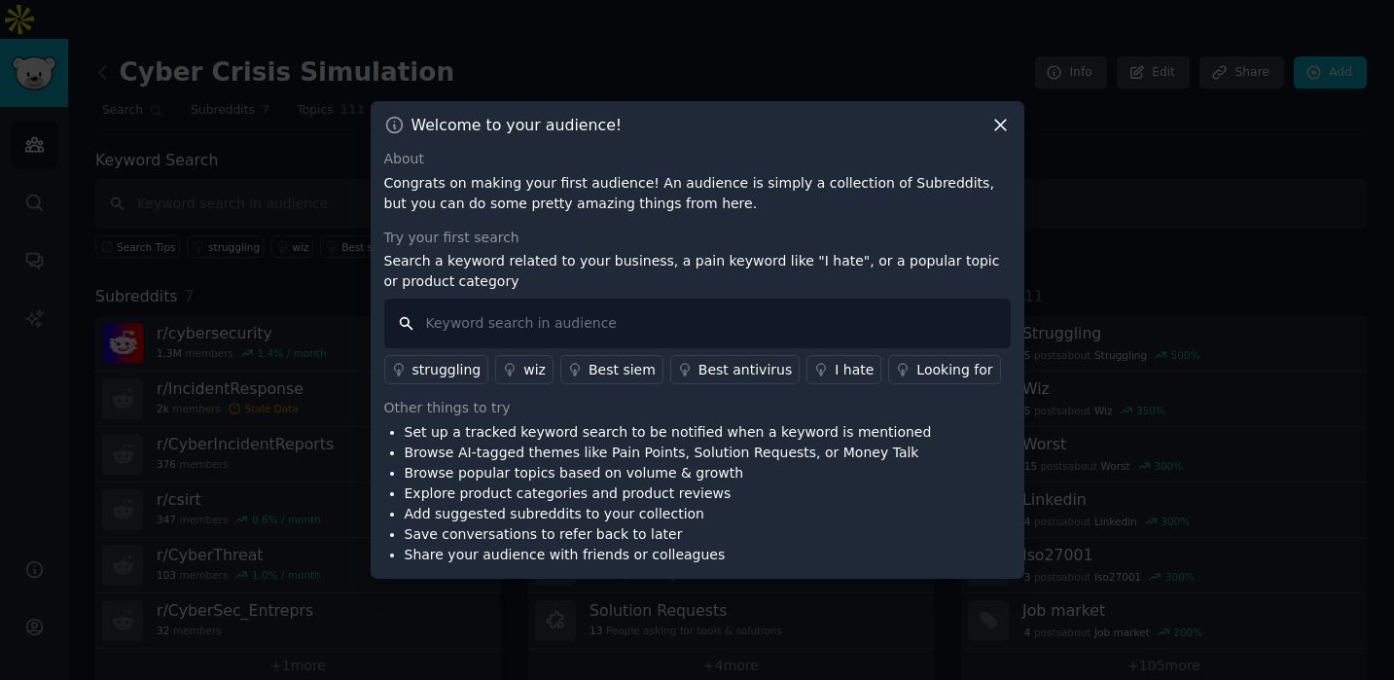
click at [645, 338] on input "text" at bounding box center [697, 324] width 627 height 50
type input "how do I"
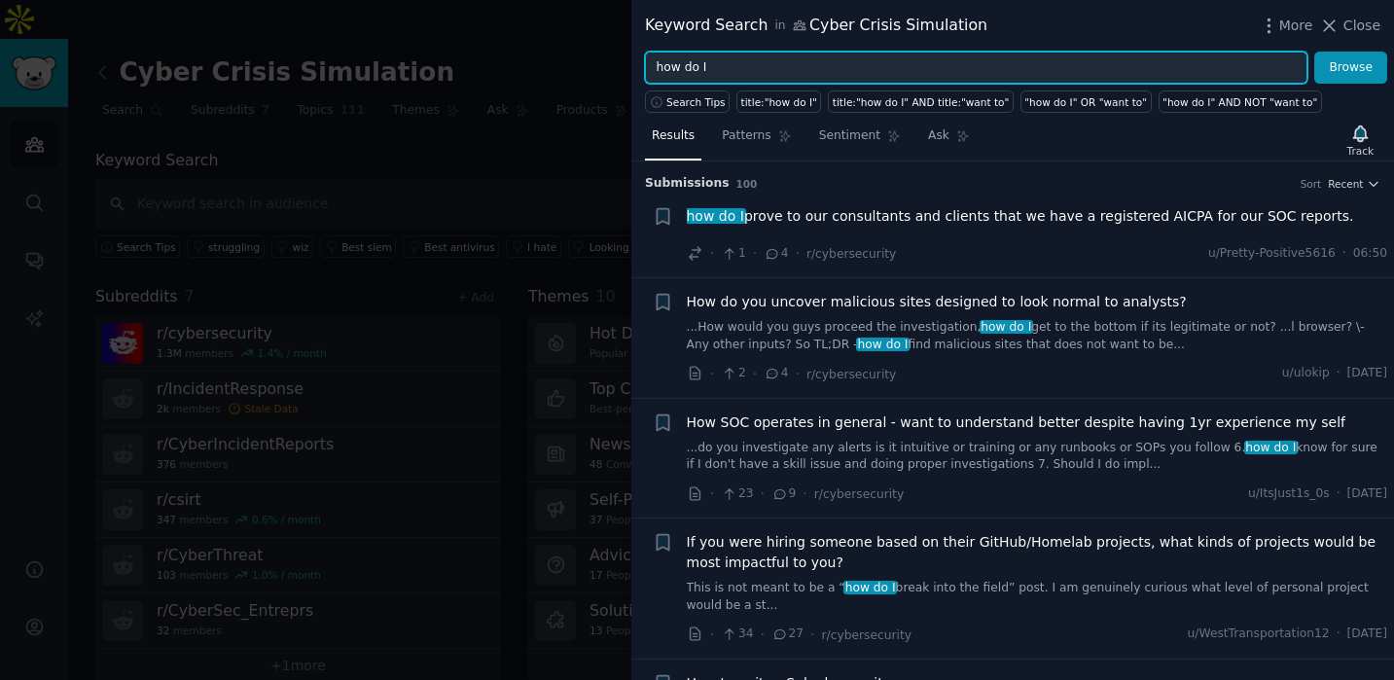
click at [737, 64] on input "how do I" at bounding box center [976, 68] width 663 height 33
type input "where can i find"
click at [1315, 52] on button "Browse" at bounding box center [1351, 68] width 73 height 33
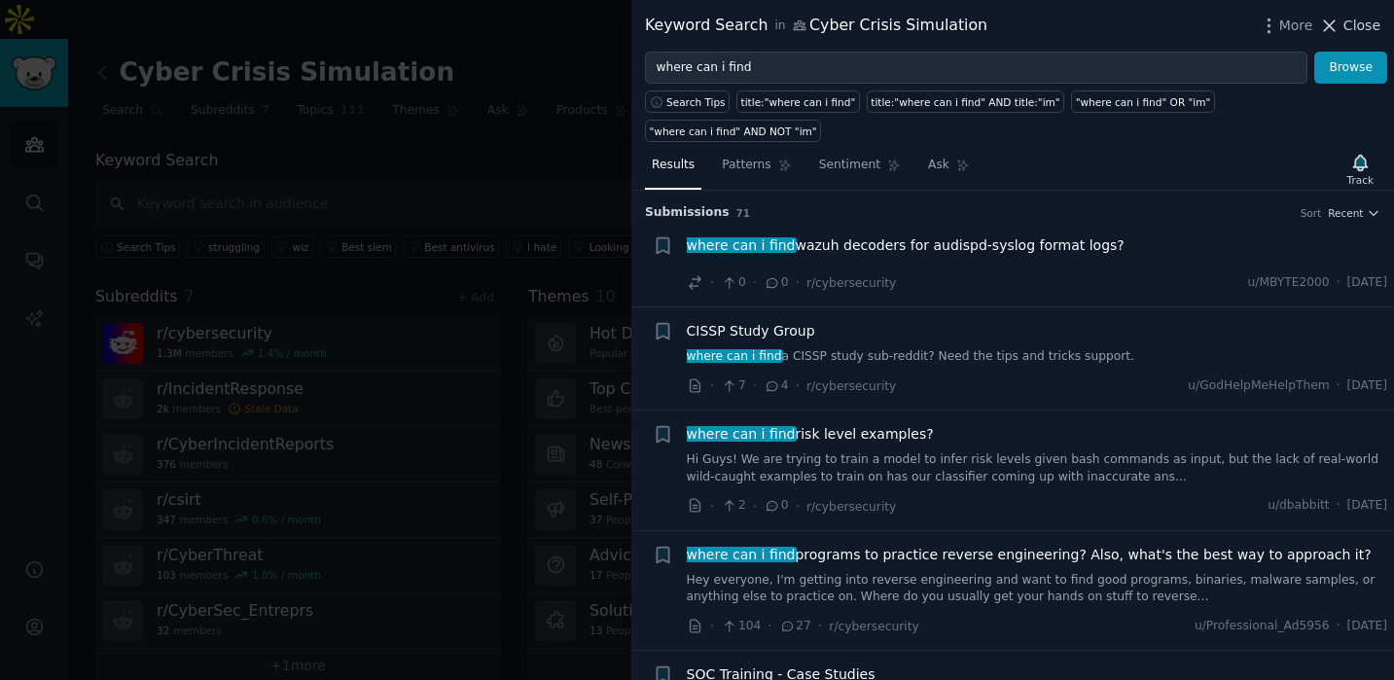
click at [1338, 26] on icon at bounding box center [1330, 26] width 20 height 20
